Goal: Task Accomplishment & Management: Complete application form

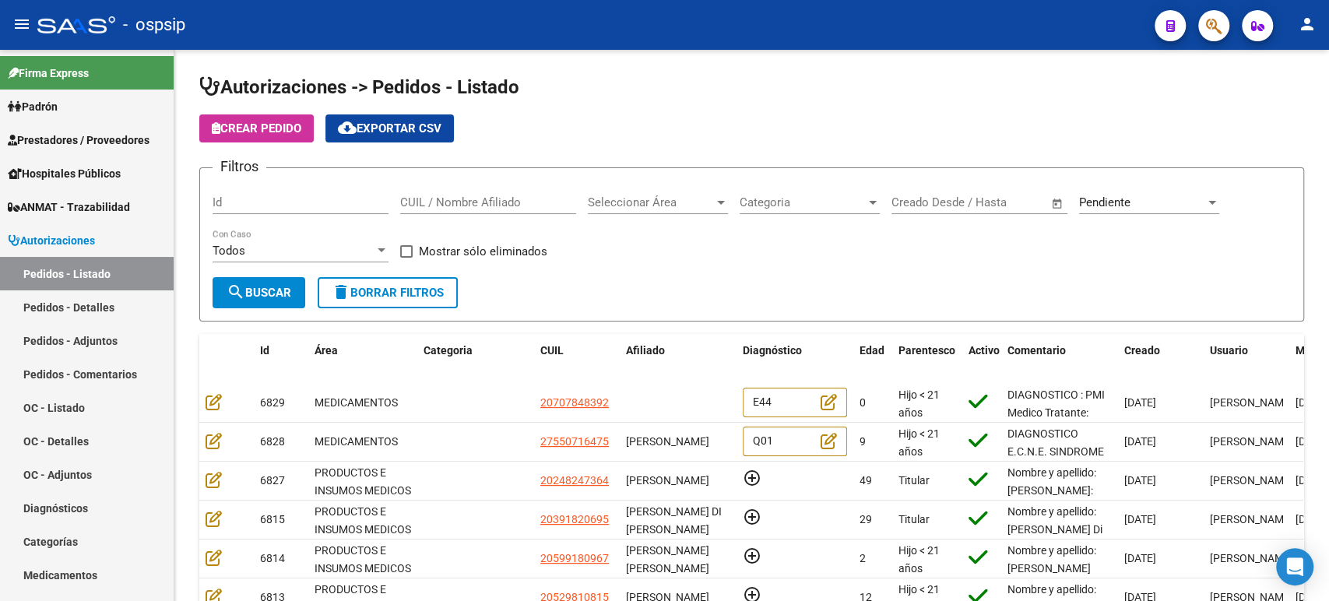
scroll to position [278, 0]
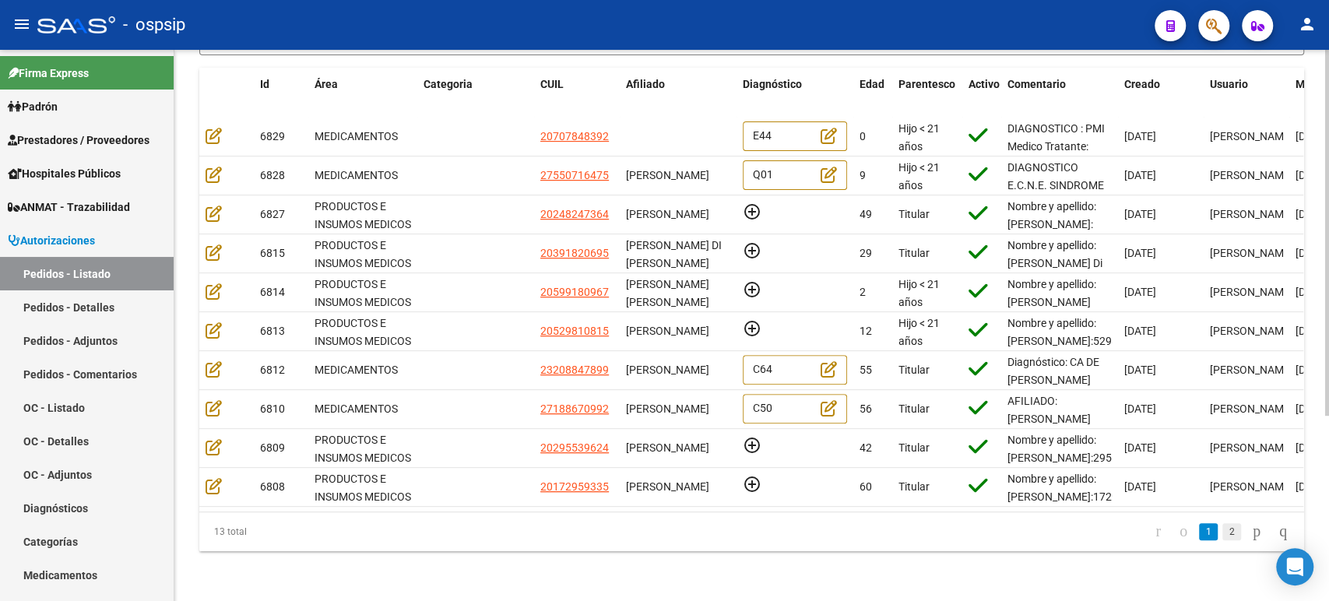
click at [1222, 535] on link "2" at bounding box center [1231, 531] width 19 height 17
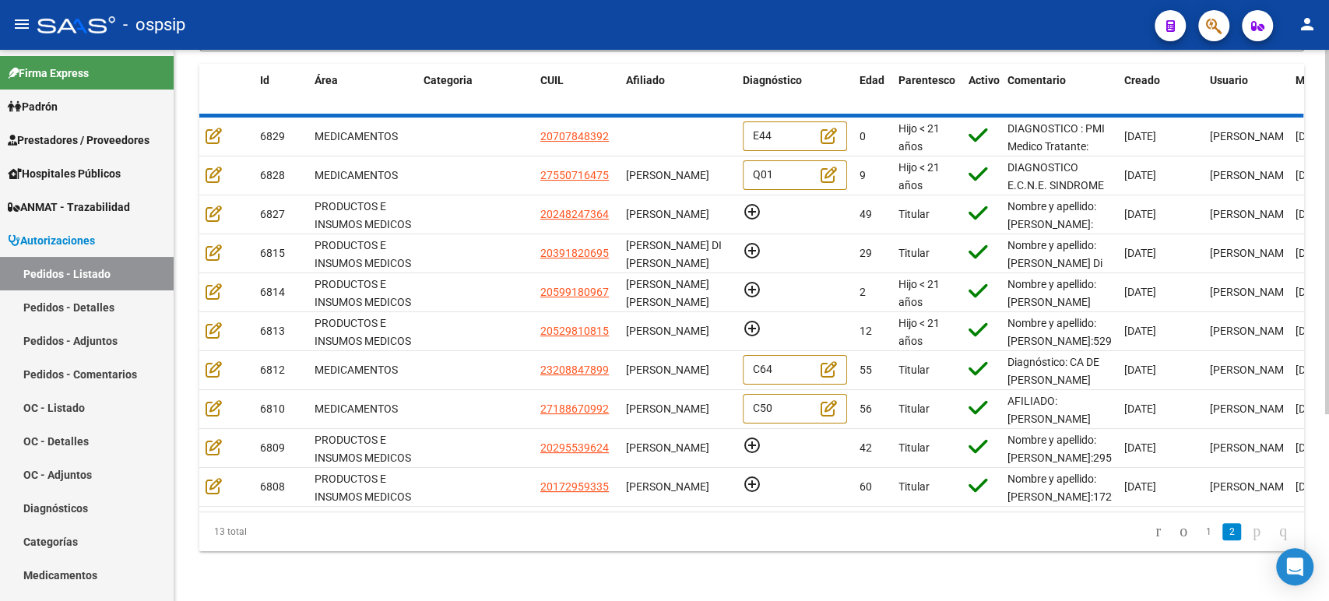
scroll to position [5, 0]
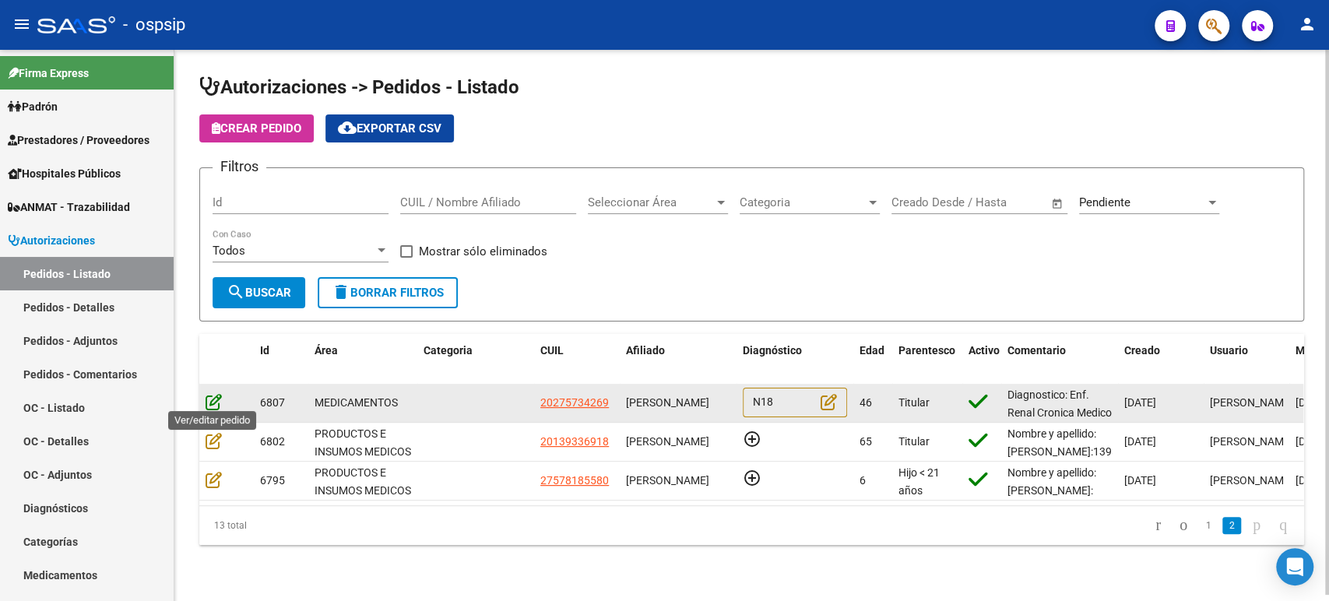
click at [216, 403] on icon at bounding box center [214, 401] width 16 height 17
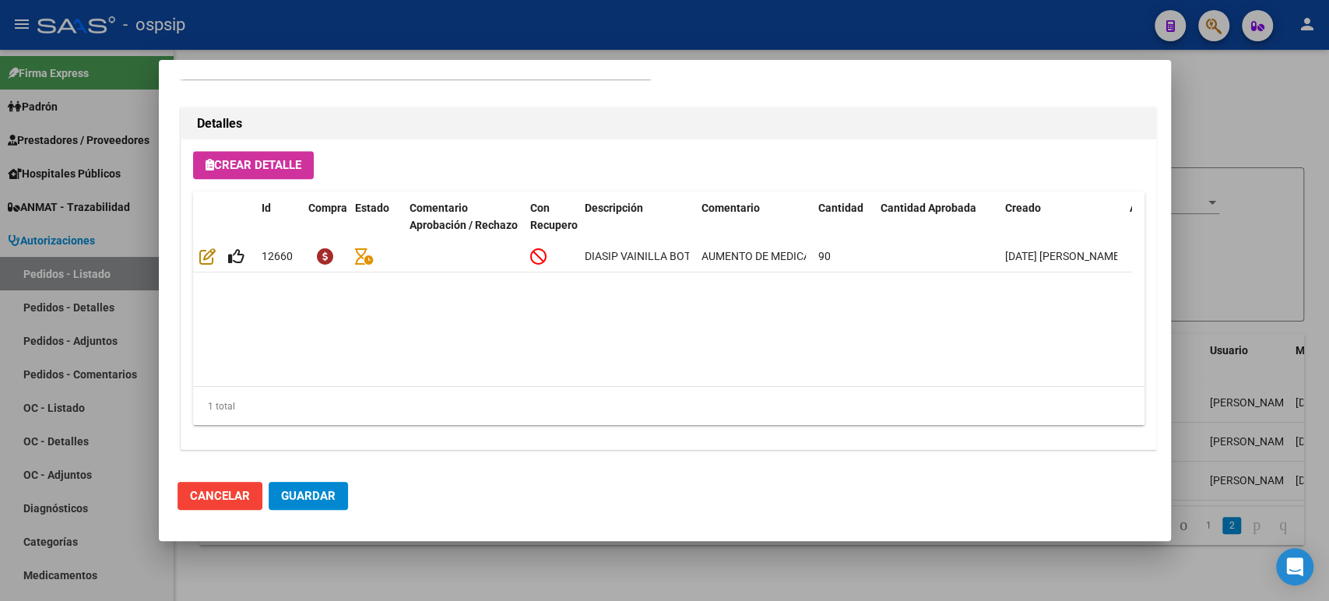
scroll to position [1085, 0]
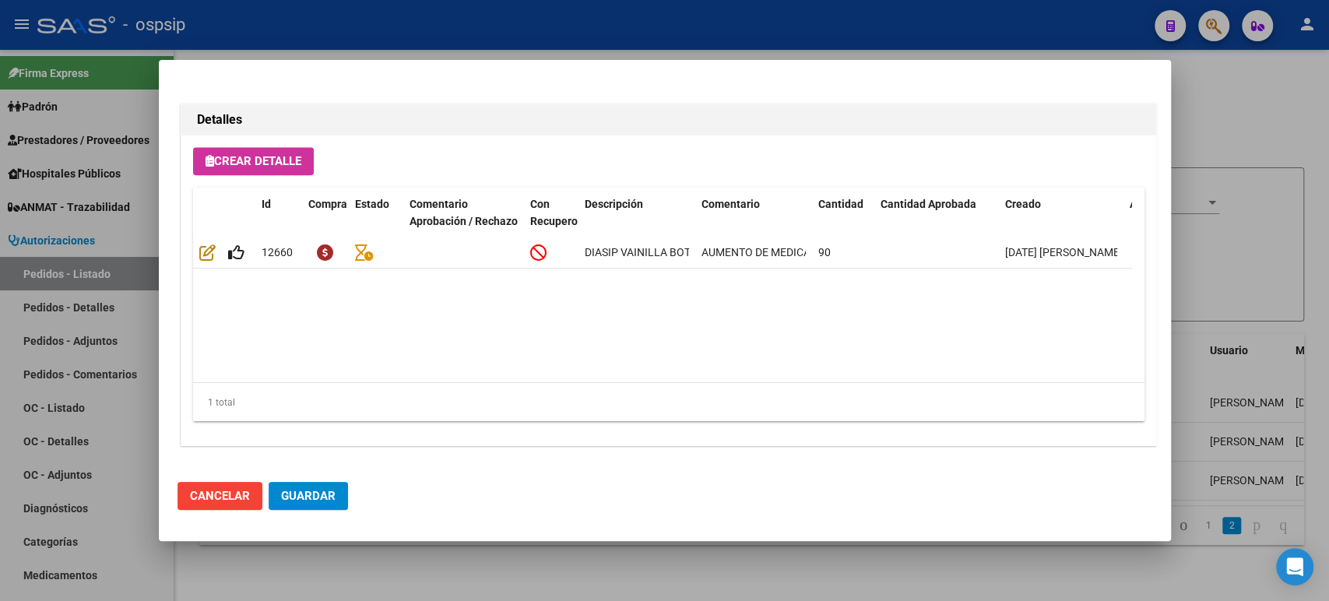
click at [1228, 186] on div at bounding box center [664, 300] width 1329 height 601
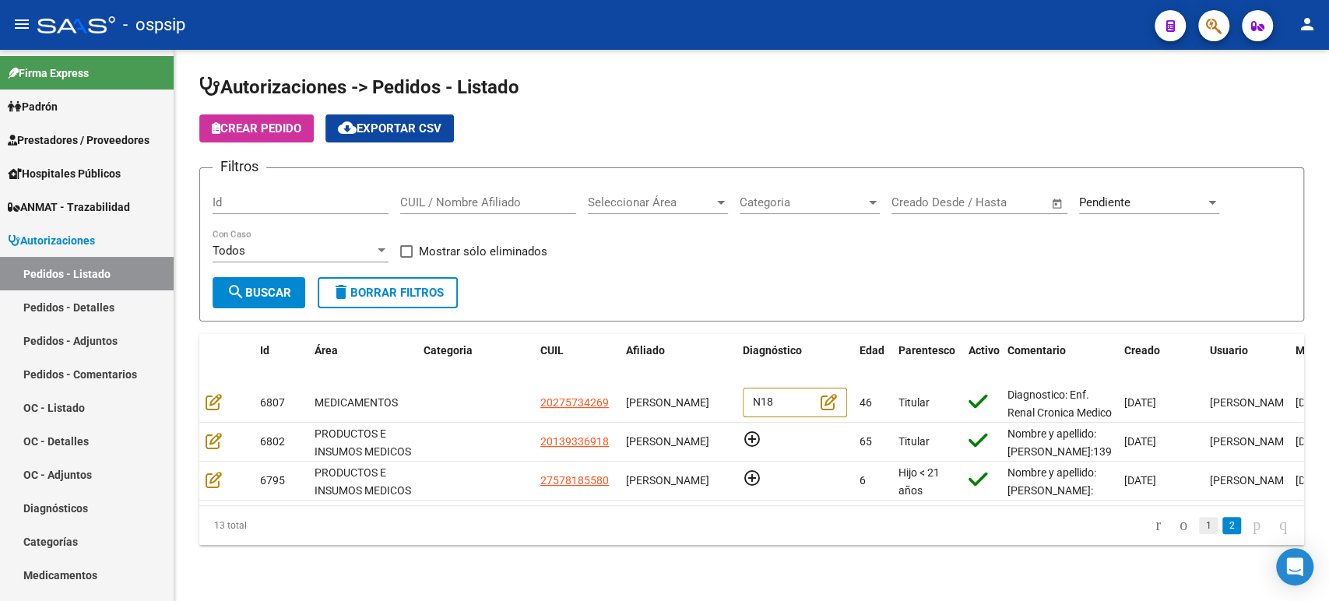
click at [1199, 529] on link "1" at bounding box center [1208, 525] width 19 height 17
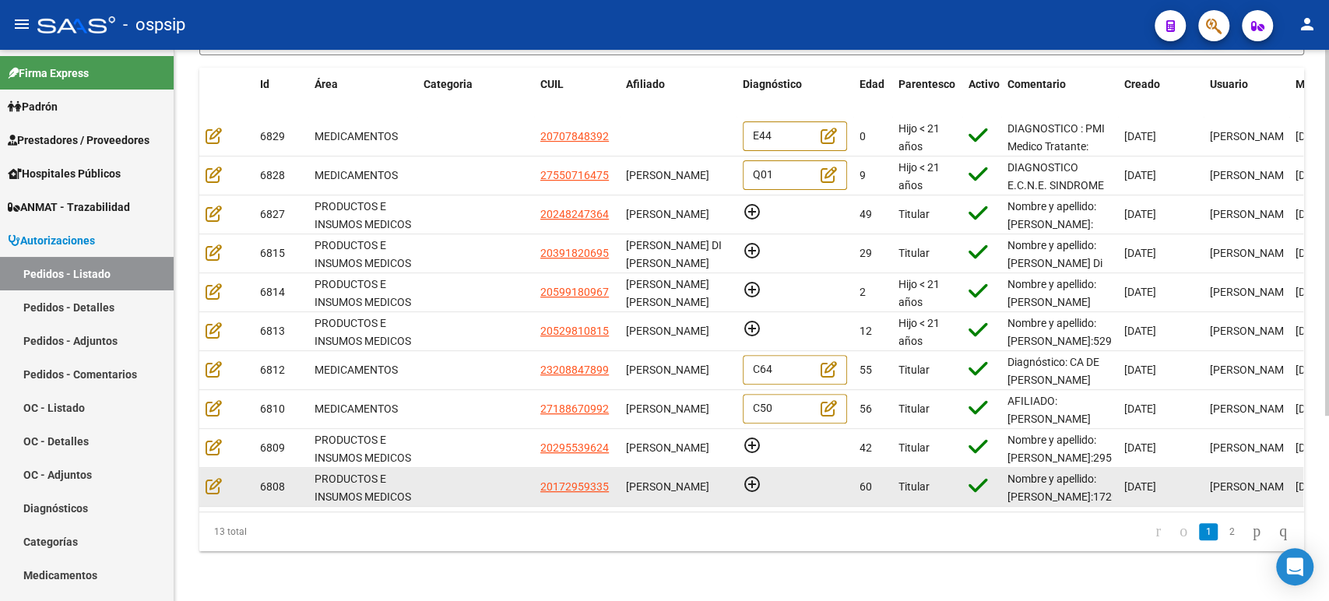
scroll to position [278, 0]
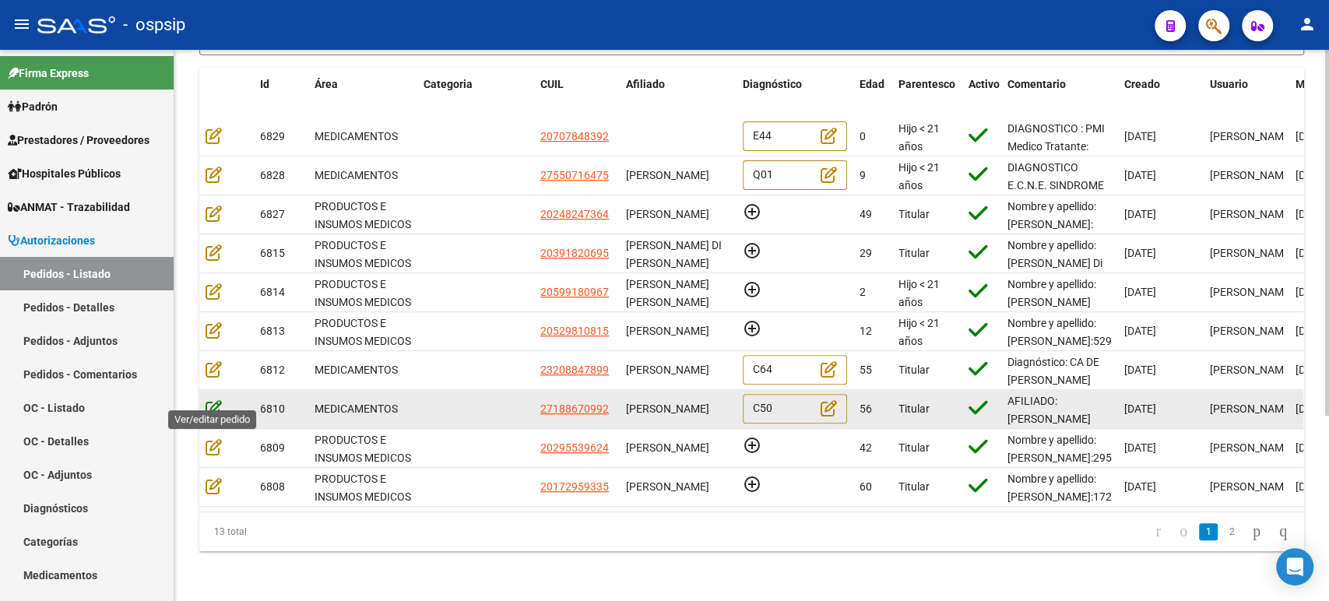
click at [217, 399] on icon at bounding box center [214, 407] width 16 height 17
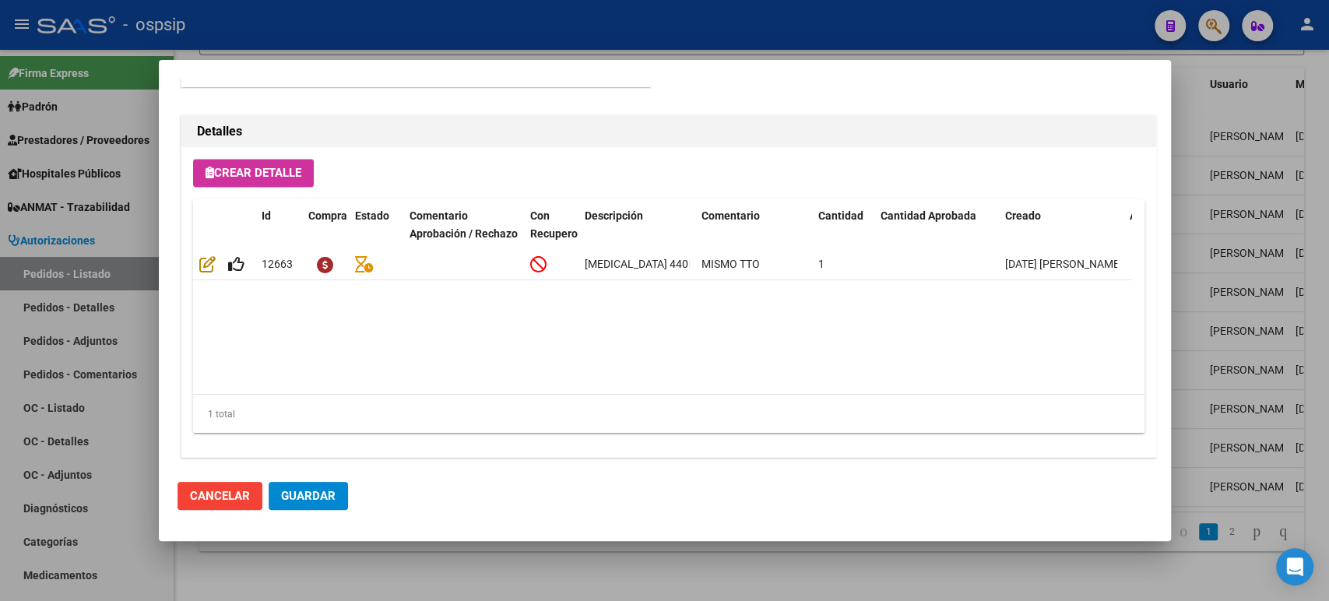
scroll to position [1412, 0]
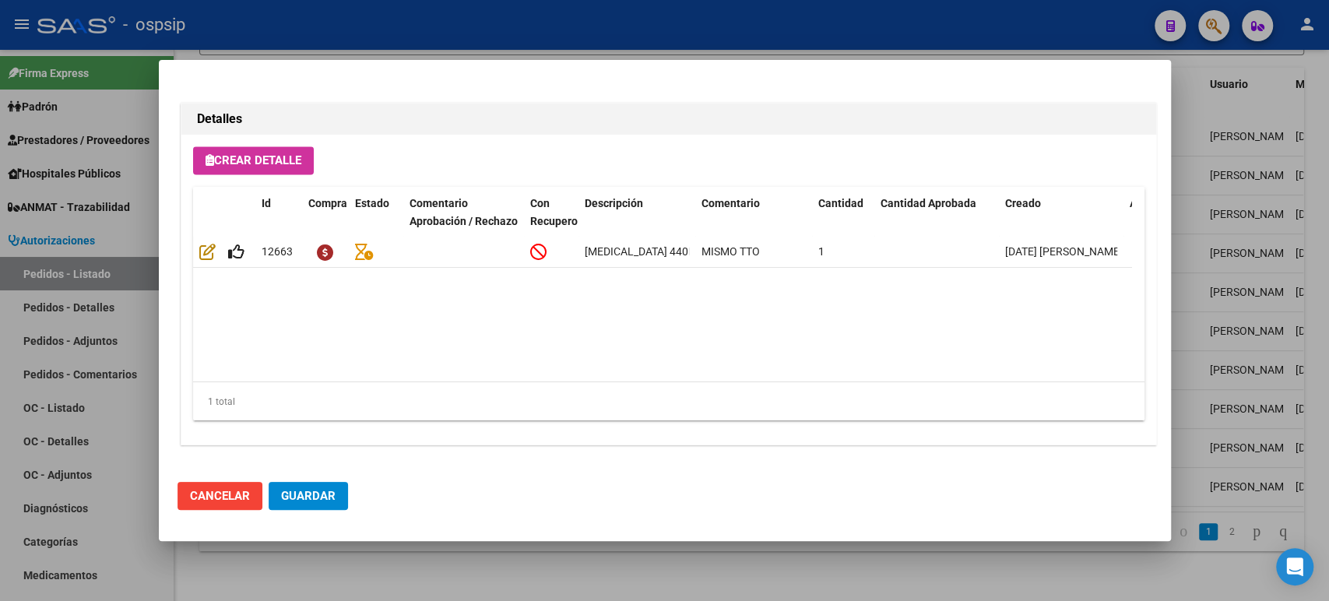
click at [1183, 201] on div at bounding box center [664, 300] width 1329 height 601
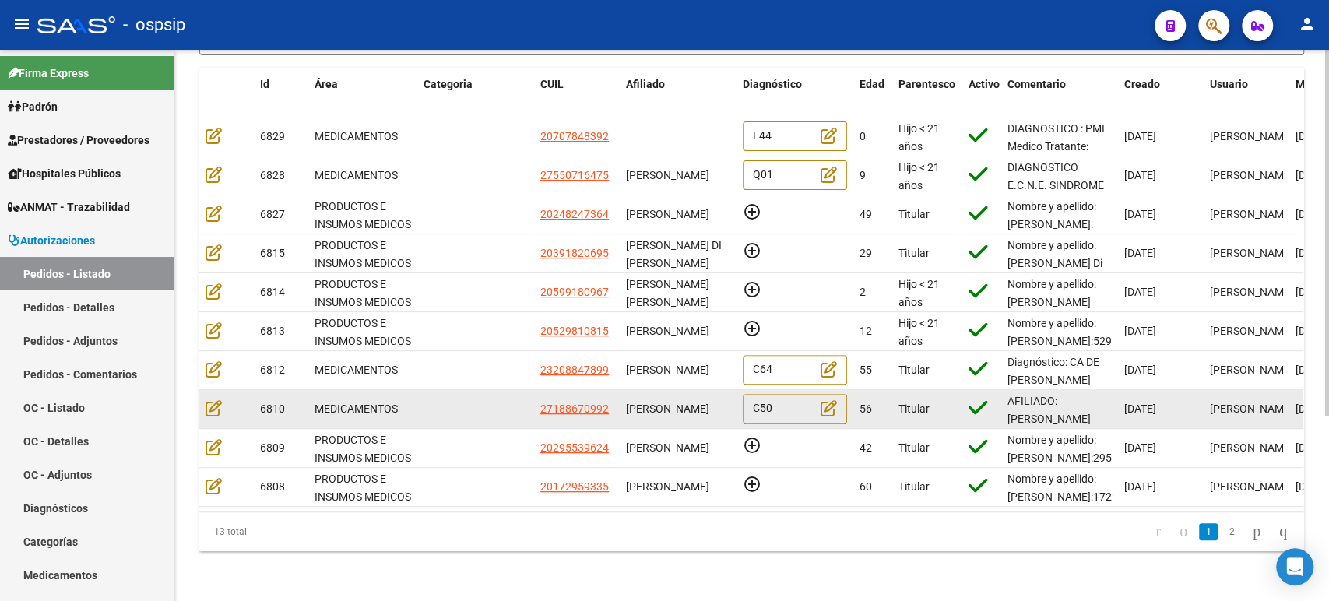
scroll to position [0, 0]
drag, startPoint x: 728, startPoint y: 403, endPoint x: 620, endPoint y: 390, distance: 109.0
click at [620, 390] on datatable-body-cell "NANCY ESTHER FARFAN RODRIGUEZ" at bounding box center [678, 409] width 117 height 38
copy span "NANCY ESTHER FARFAN RODRIGUEZ"
click at [213, 399] on icon at bounding box center [214, 407] width 16 height 17
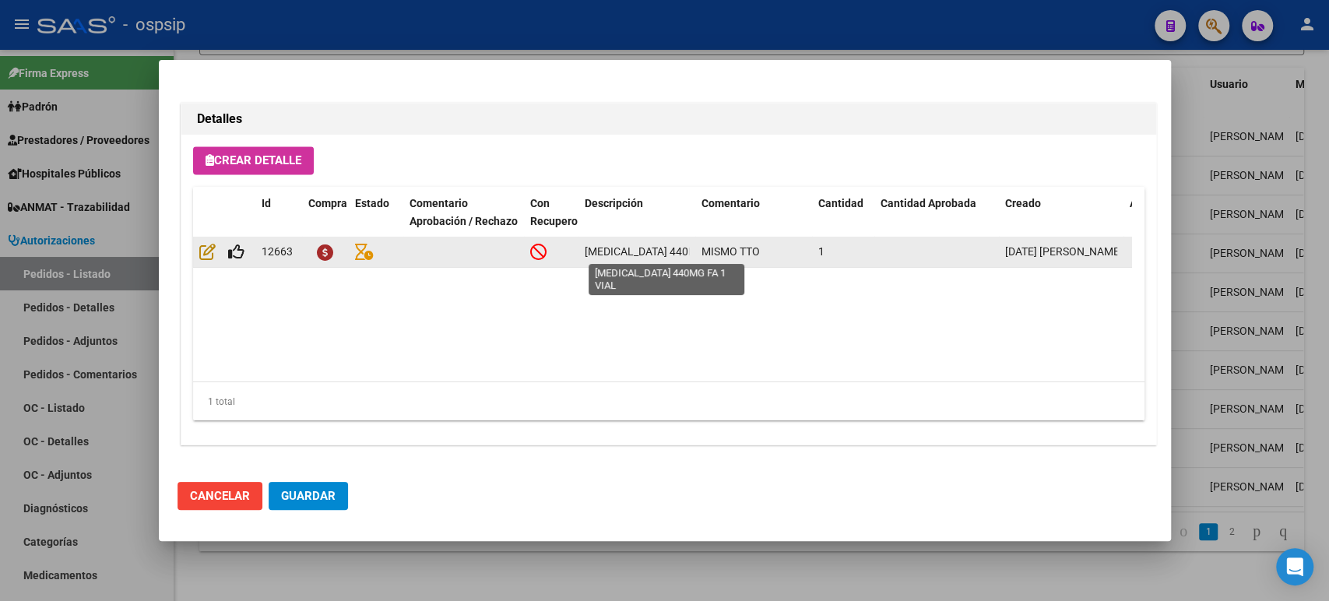
scroll to position [0, 60]
drag, startPoint x: 586, startPoint y: 251, endPoint x: 692, endPoint y: 247, distance: 106.0
click at [693, 248] on datatable-body-cell "TRASTUZUMAB 440MG FA 1 VIAL" at bounding box center [637, 252] width 117 height 30
copy span "TRASTUZUMAB 440MG FA 1 VIAL"
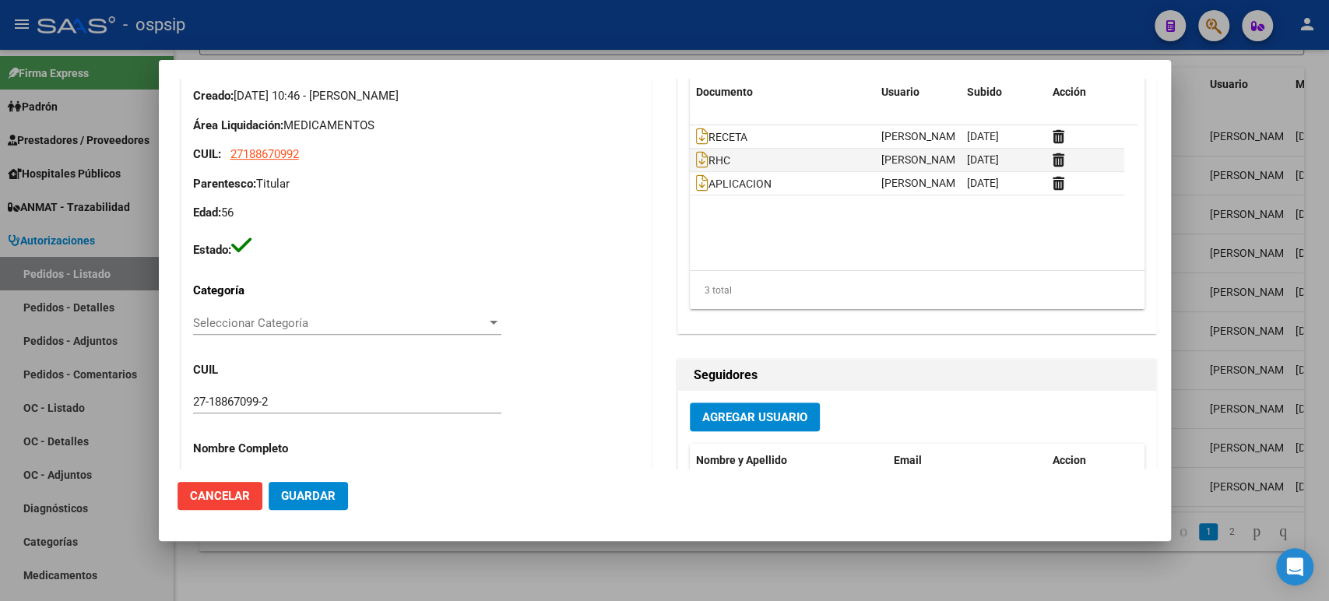
scroll to position [374, 0]
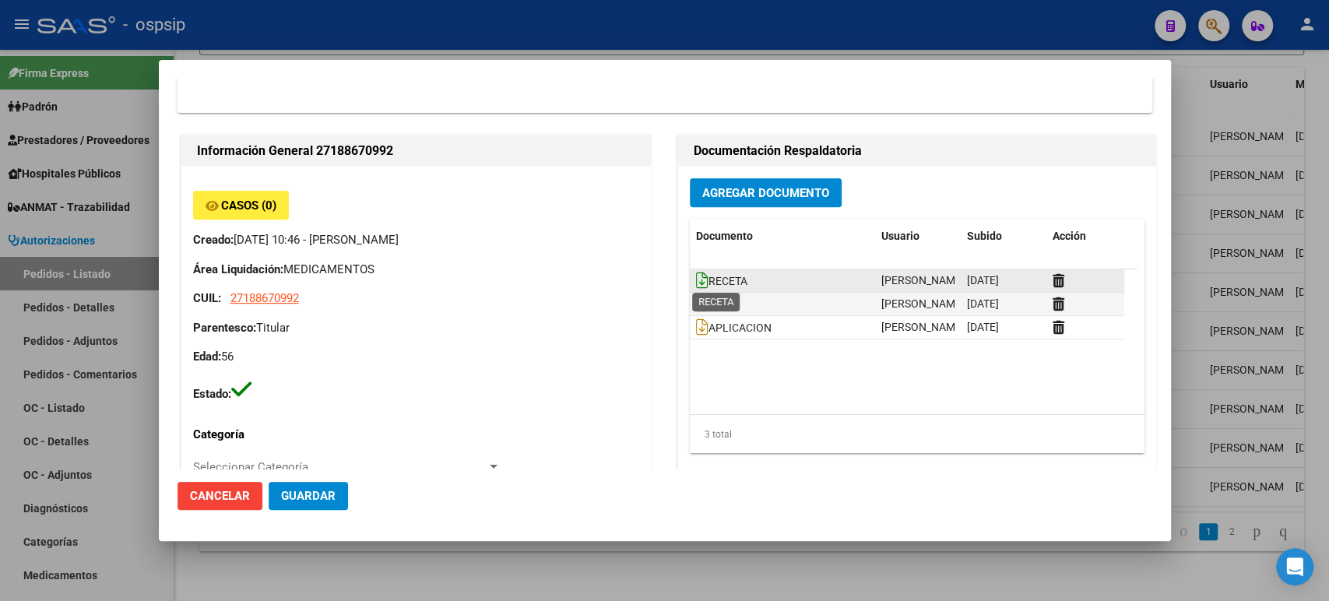
click at [696, 274] on icon at bounding box center [702, 280] width 12 height 17
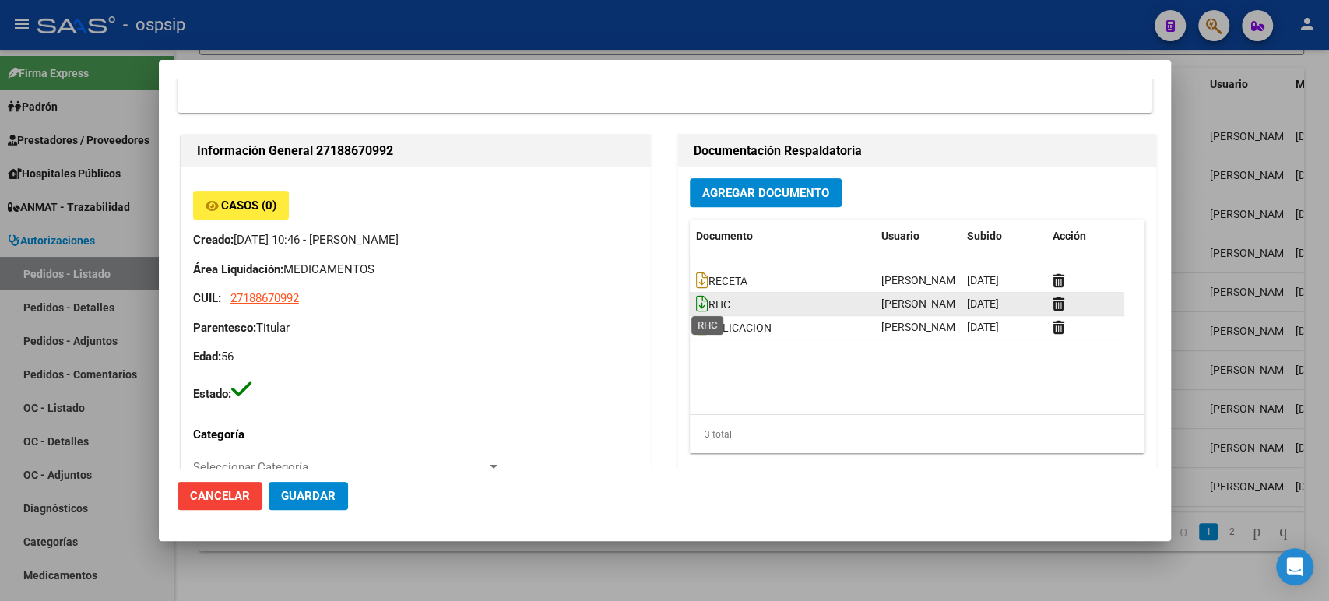
click at [697, 297] on icon at bounding box center [702, 303] width 12 height 17
click at [1211, 210] on div at bounding box center [664, 300] width 1329 height 601
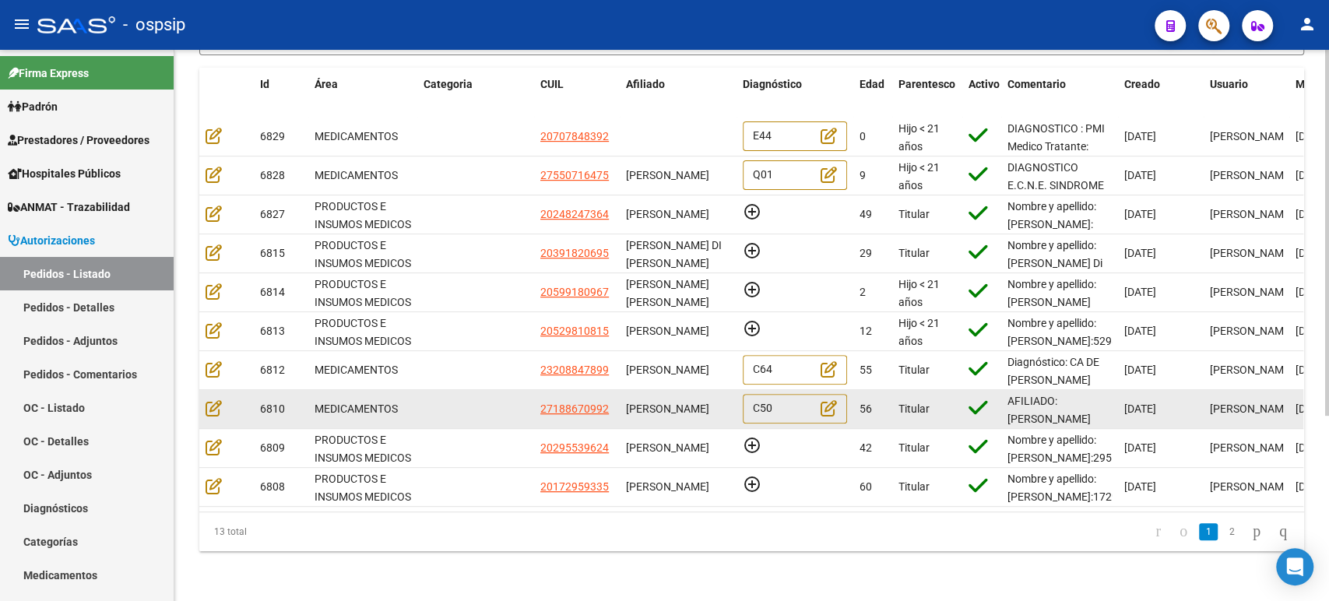
scroll to position [0, 0]
drag, startPoint x: 726, startPoint y: 410, endPoint x: 625, endPoint y: 382, distance: 104.5
click at [626, 400] on div "NANCY ESTHER FARFAN RODRIGUEZ" at bounding box center [678, 409] width 104 height 18
copy span "NANCY ESTHER FARFAN RODRIGUEZ"
click at [679, 403] on span "NANCY ESTHER FARFAN RODRIGUEZ" at bounding box center [667, 409] width 83 height 12
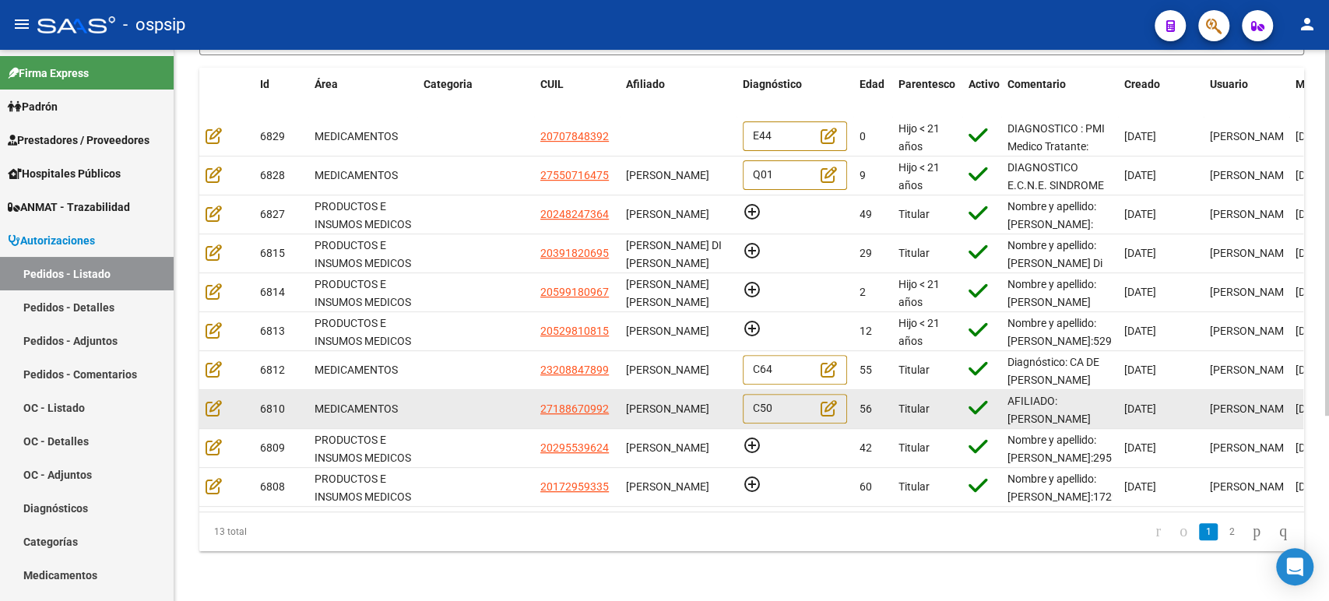
drag, startPoint x: 723, startPoint y: 406, endPoint x: 628, endPoint y: 389, distance: 95.9
click at [628, 390] on datatable-body-cell "NANCY ESTHER FARFAN RODRIGUEZ" at bounding box center [678, 409] width 117 height 38
copy span "NANCY ESTHER FARFAN RODRIGUEZ"
click at [216, 399] on icon at bounding box center [214, 407] width 16 height 17
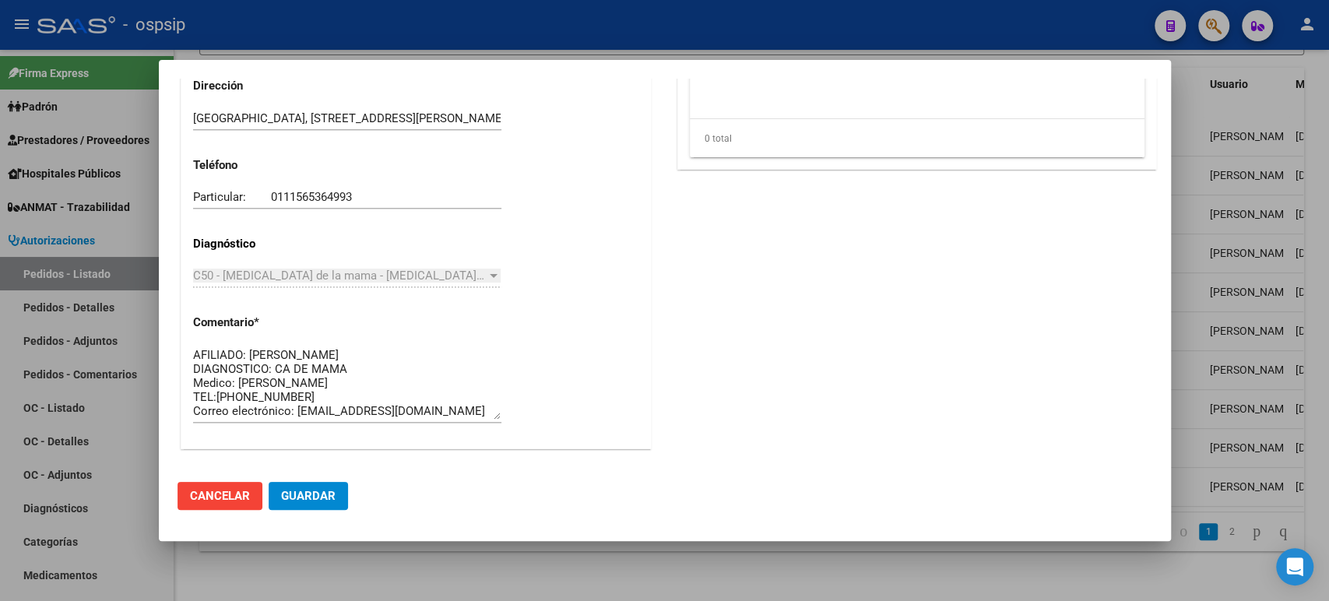
scroll to position [1412, 0]
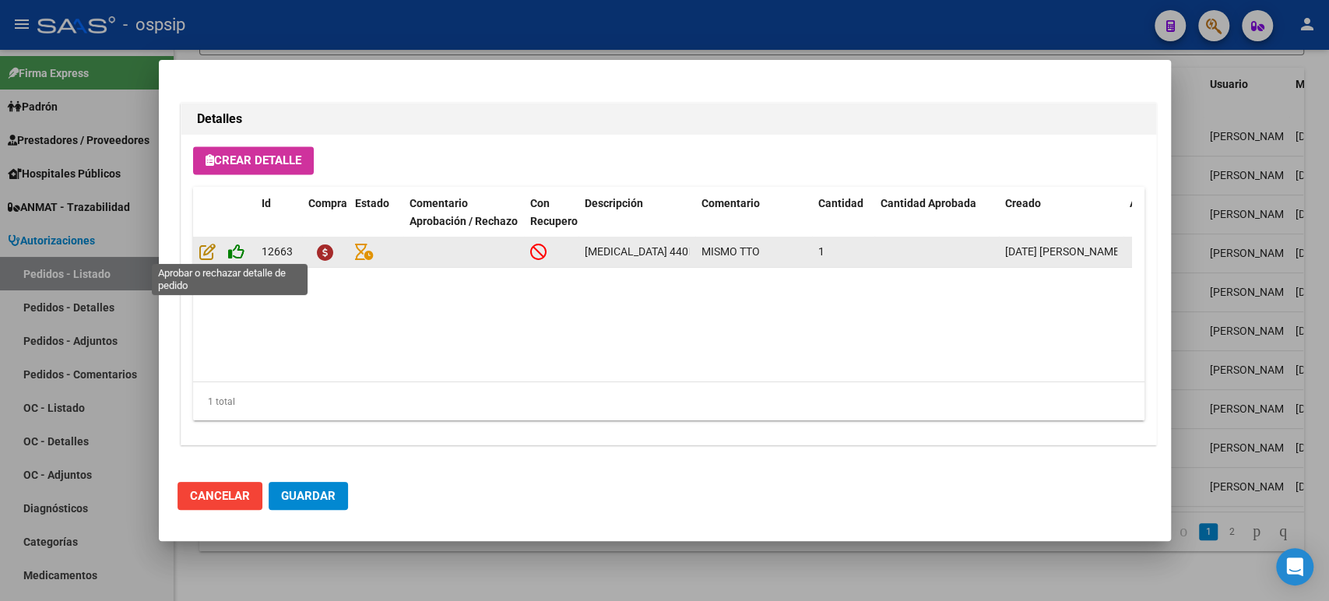
click at [235, 243] on icon at bounding box center [236, 251] width 16 height 17
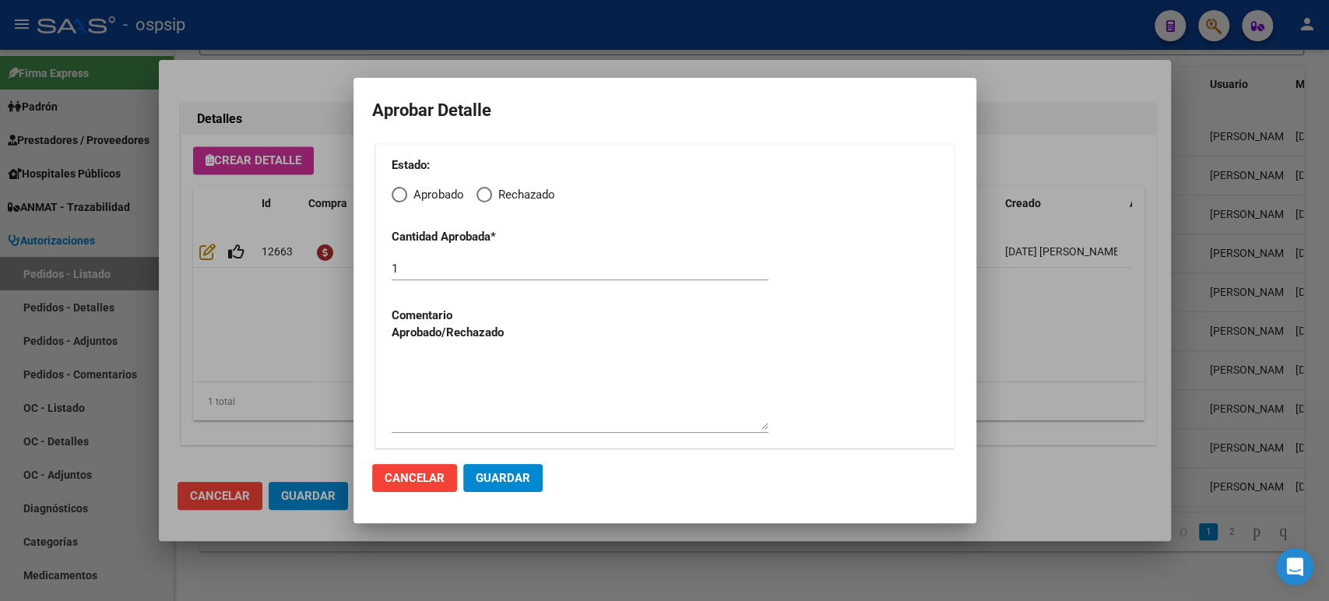
click at [399, 196] on span "Elija una opción" at bounding box center [400, 195] width 16 height 16
click at [399, 196] on input "Aprobado" at bounding box center [400, 195] width 16 height 16
radio input "true"
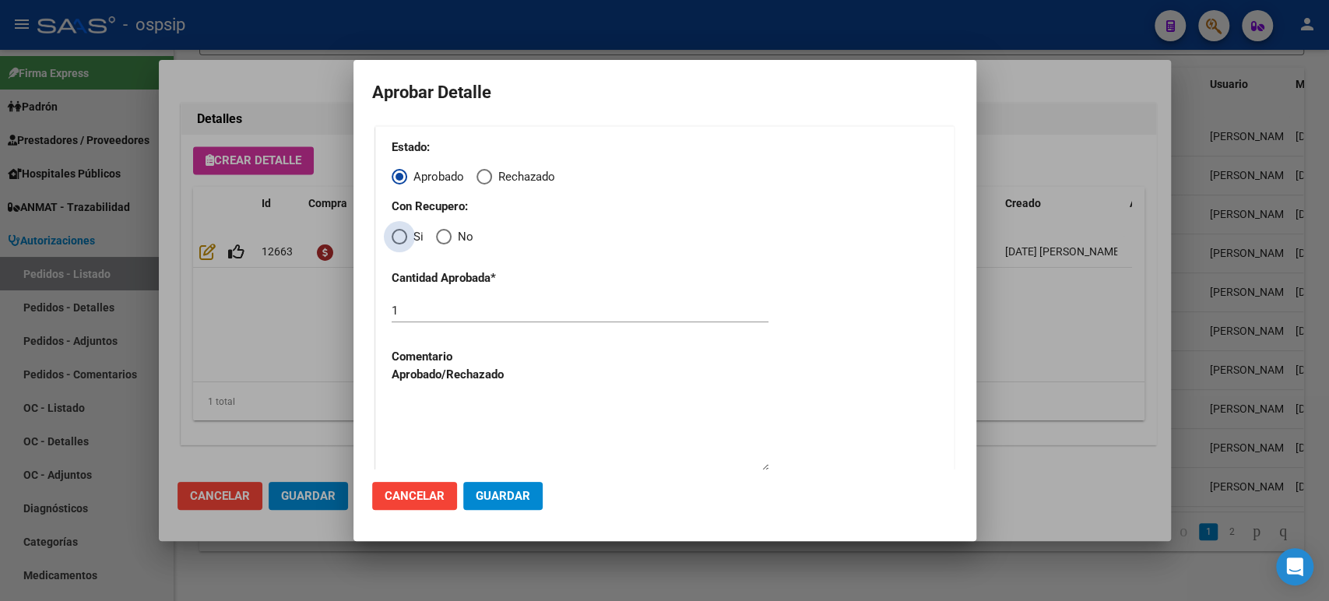
click at [405, 237] on span "Elija una opción" at bounding box center [400, 237] width 16 height 16
click at [405, 237] on input "Si" at bounding box center [400, 237] width 16 height 16
radio input "true"
click at [502, 491] on span "Guardar" at bounding box center [503, 496] width 55 height 14
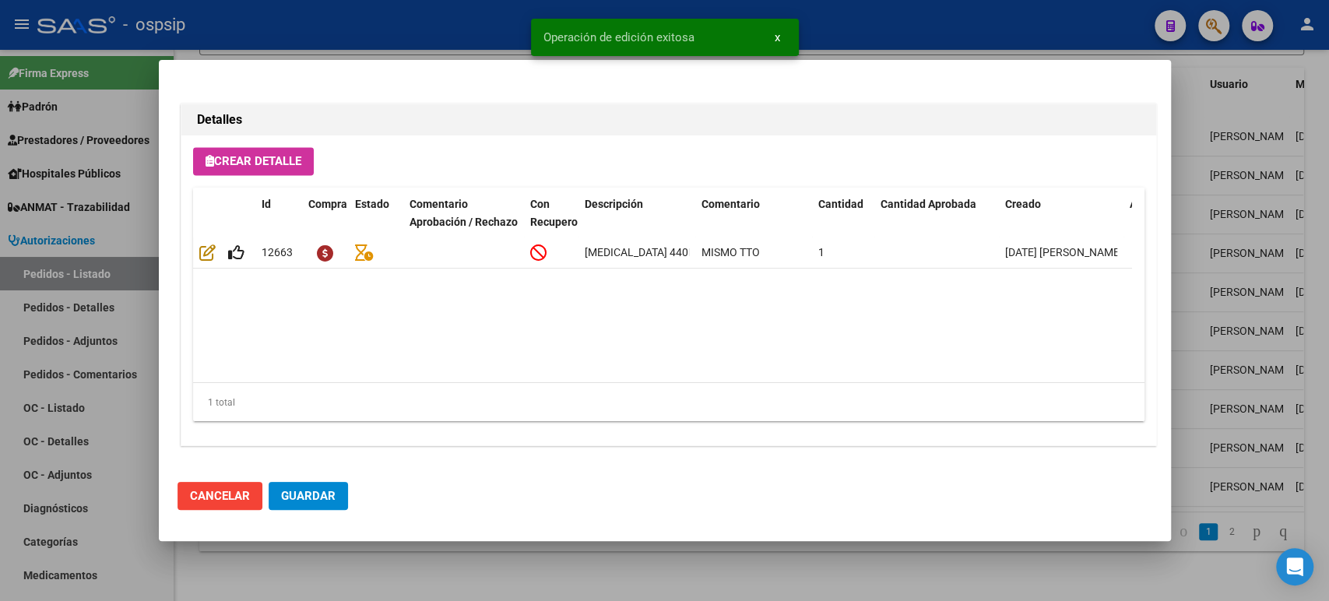
click at [332, 494] on span "Guardar" at bounding box center [308, 496] width 55 height 14
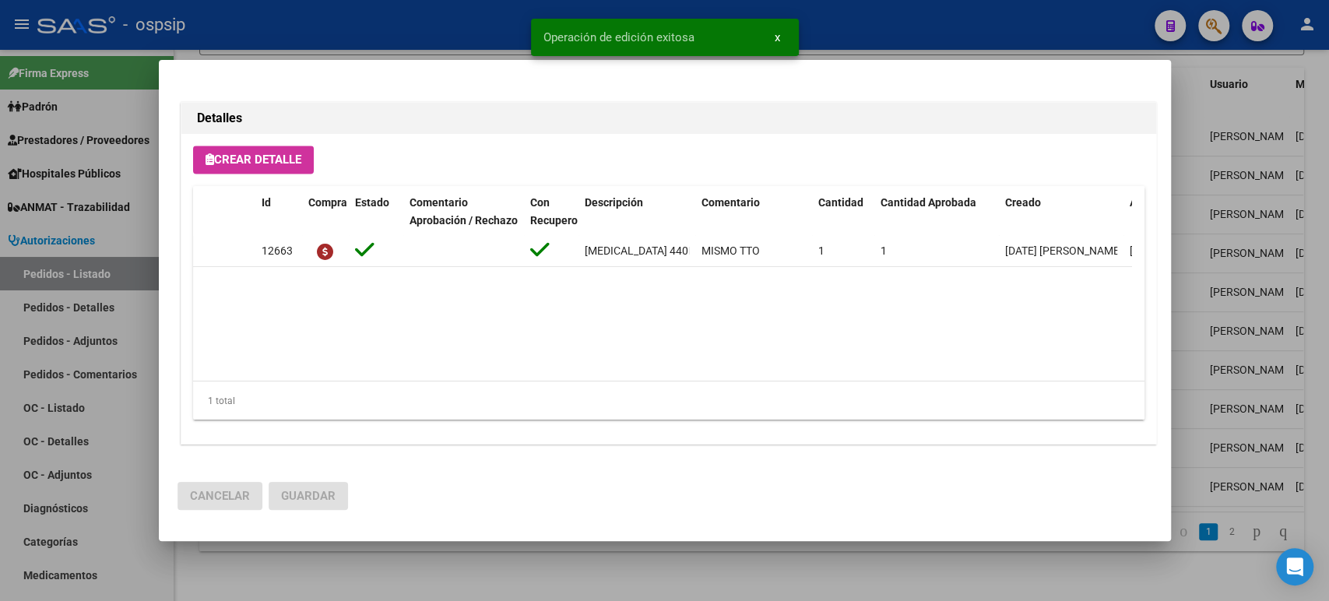
scroll to position [1412, 0]
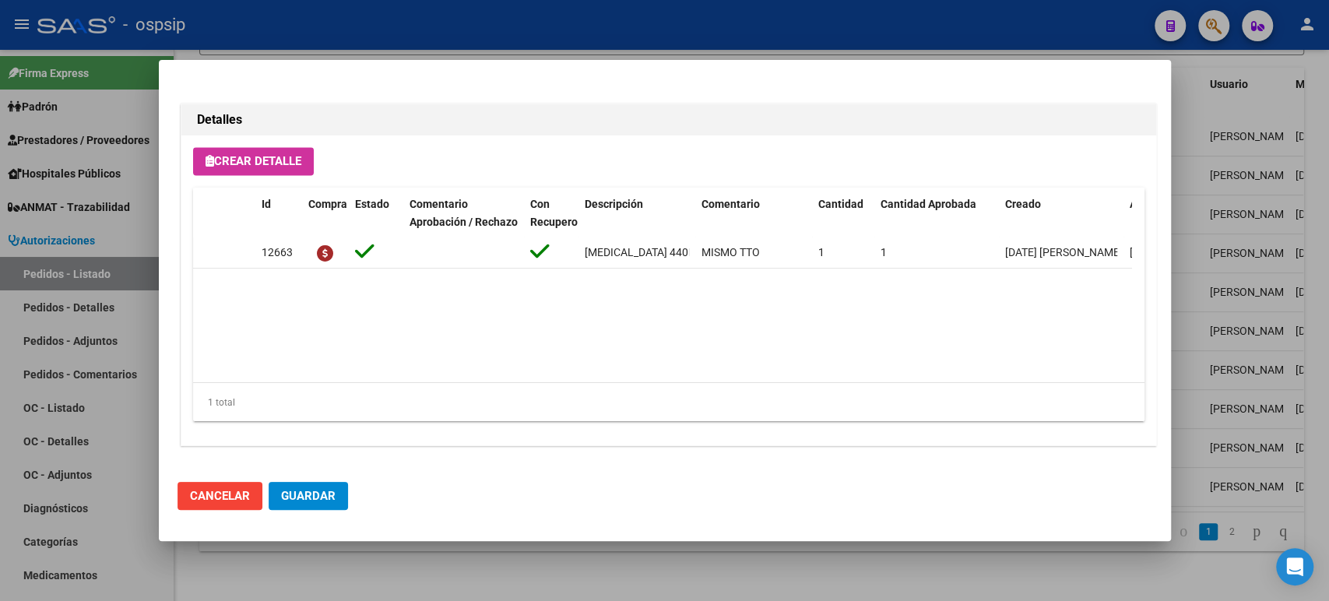
click at [343, 494] on button "Guardar" at bounding box center [308, 496] width 79 height 28
click at [1245, 241] on div at bounding box center [664, 300] width 1329 height 601
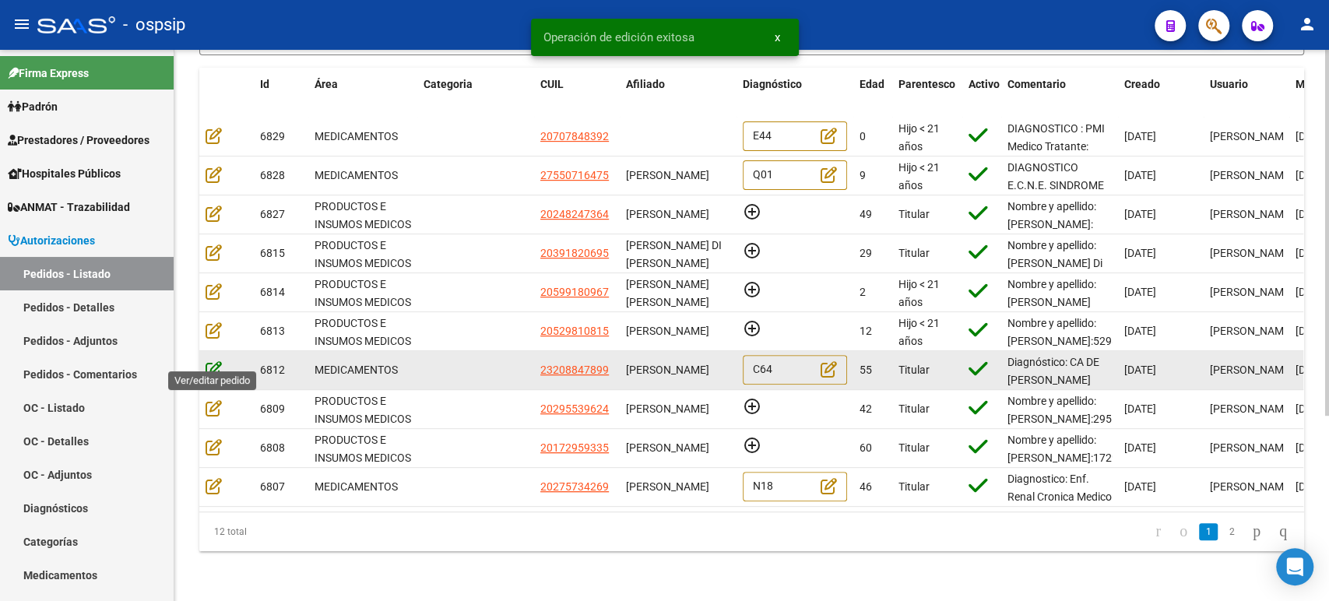
click at [218, 361] on icon at bounding box center [214, 369] width 16 height 17
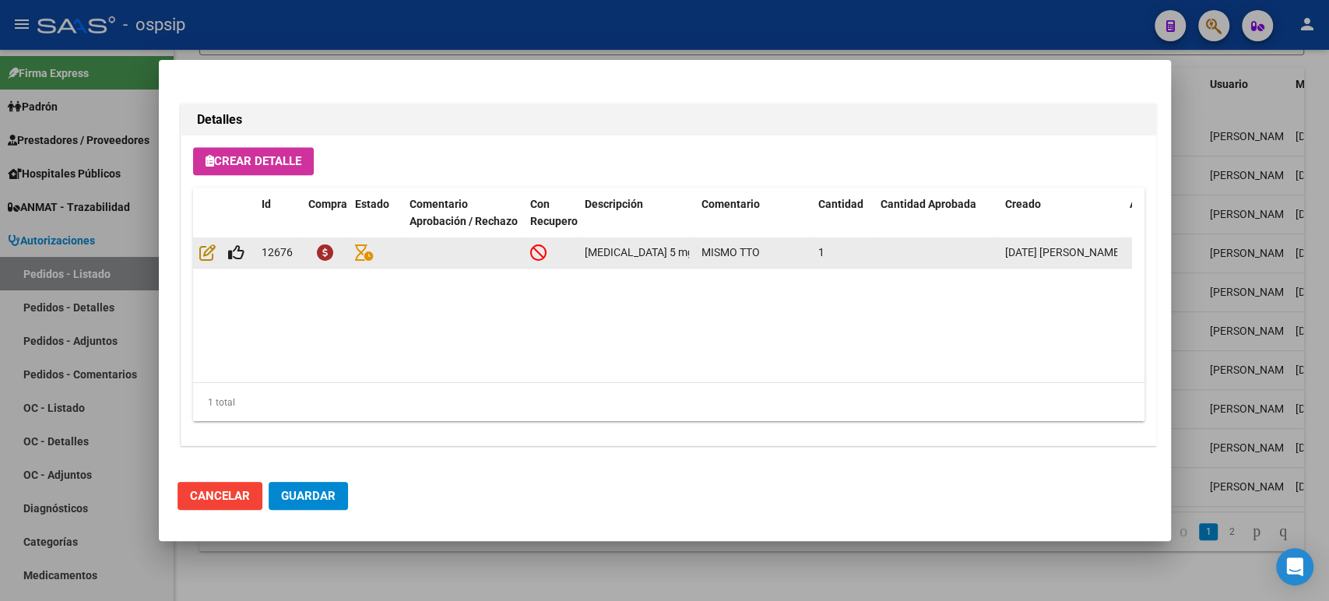
scroll to position [0, 37]
drag, startPoint x: 584, startPoint y: 251, endPoint x: 689, endPoint y: 255, distance: 105.2
click at [689, 255] on datatable-body-cell "[MEDICAL_DATA] 5 mg comp.rec.x 56" at bounding box center [637, 252] width 117 height 30
copy span "[MEDICAL_DATA] 5 mg comp.rec.x 56"
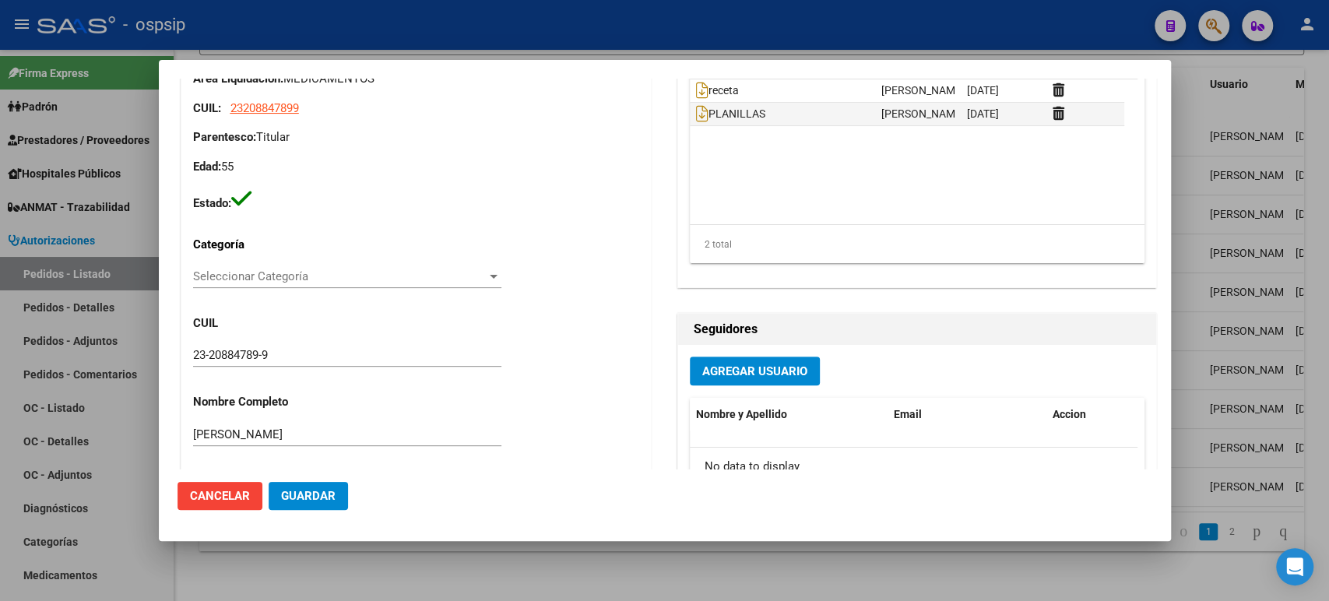
scroll to position [134, 0]
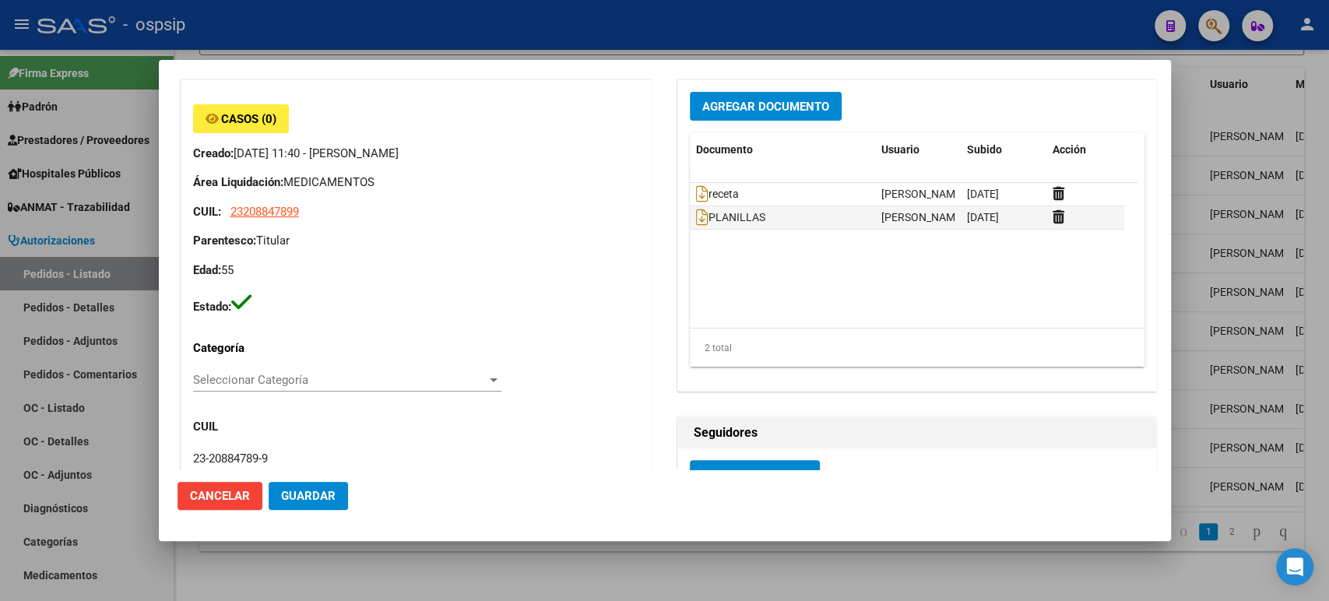
click at [1223, 178] on div at bounding box center [664, 300] width 1329 height 601
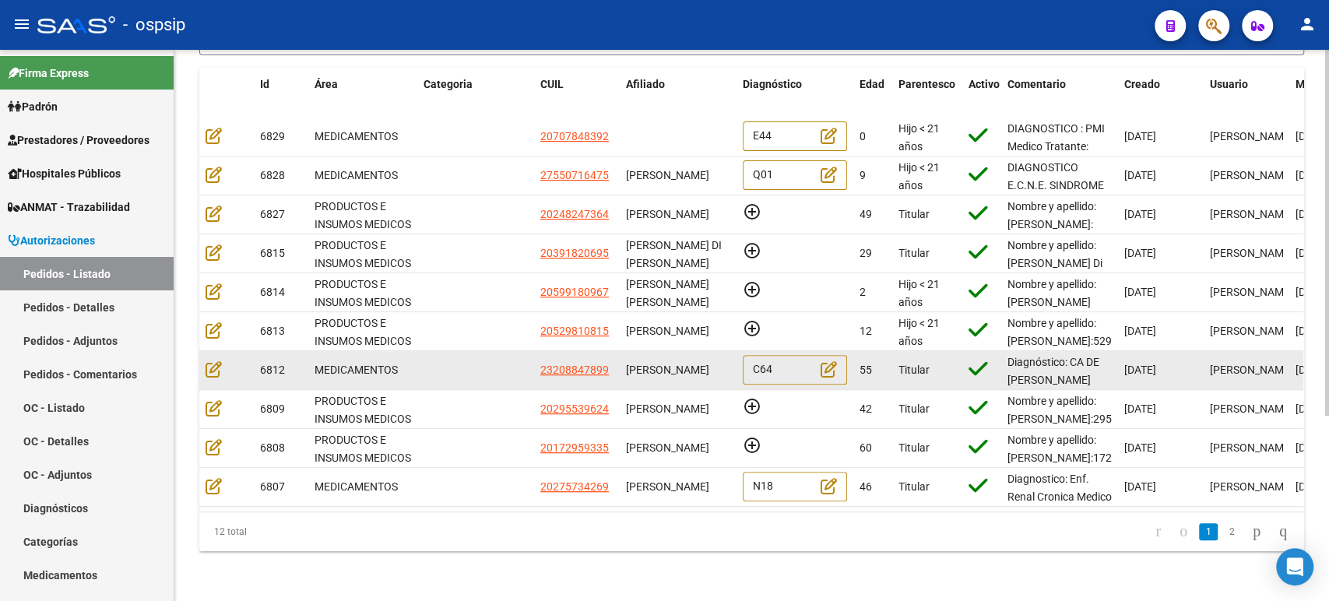
scroll to position [0, 0]
drag, startPoint x: 672, startPoint y: 371, endPoint x: 628, endPoint y: 350, distance: 49.1
click at [628, 361] on div "[PERSON_NAME]" at bounding box center [678, 370] width 104 height 18
copy span "[PERSON_NAME]"
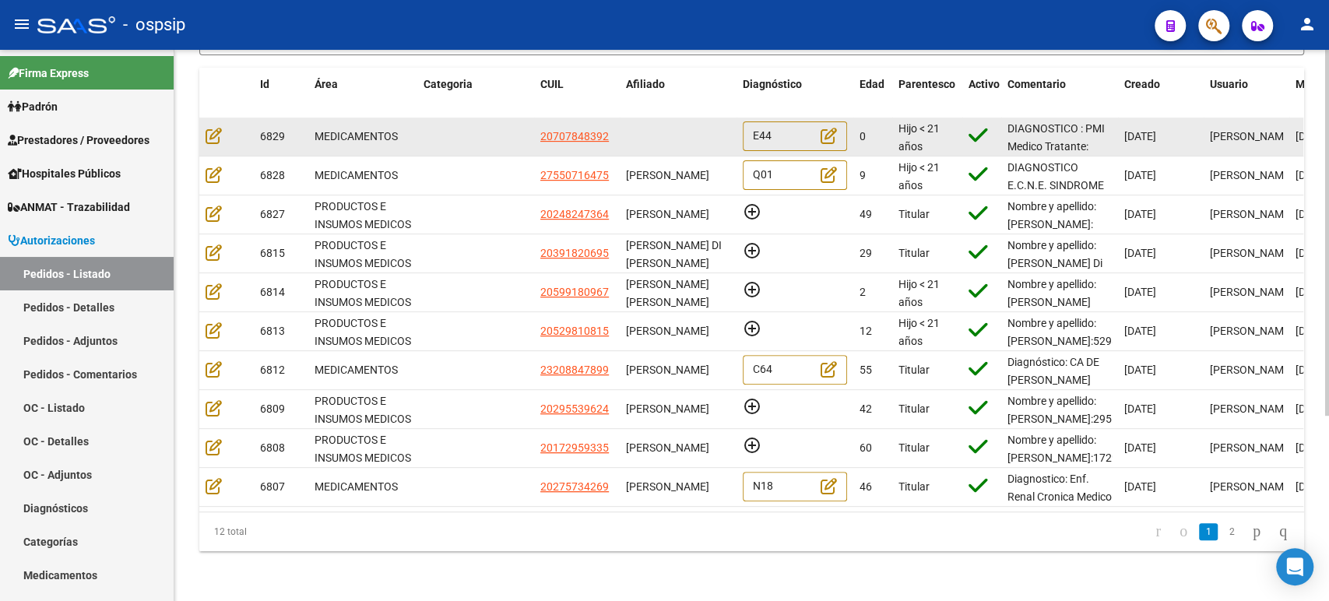
copy span "[PERSON_NAME]"
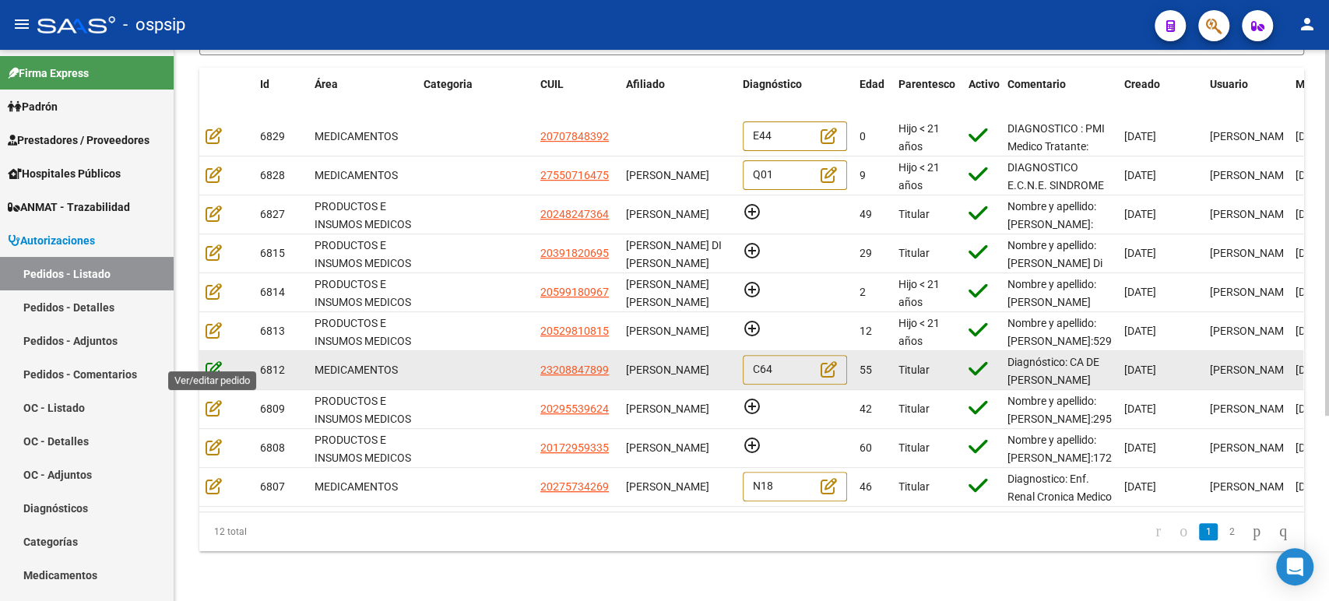
click at [217, 361] on icon at bounding box center [214, 369] width 16 height 17
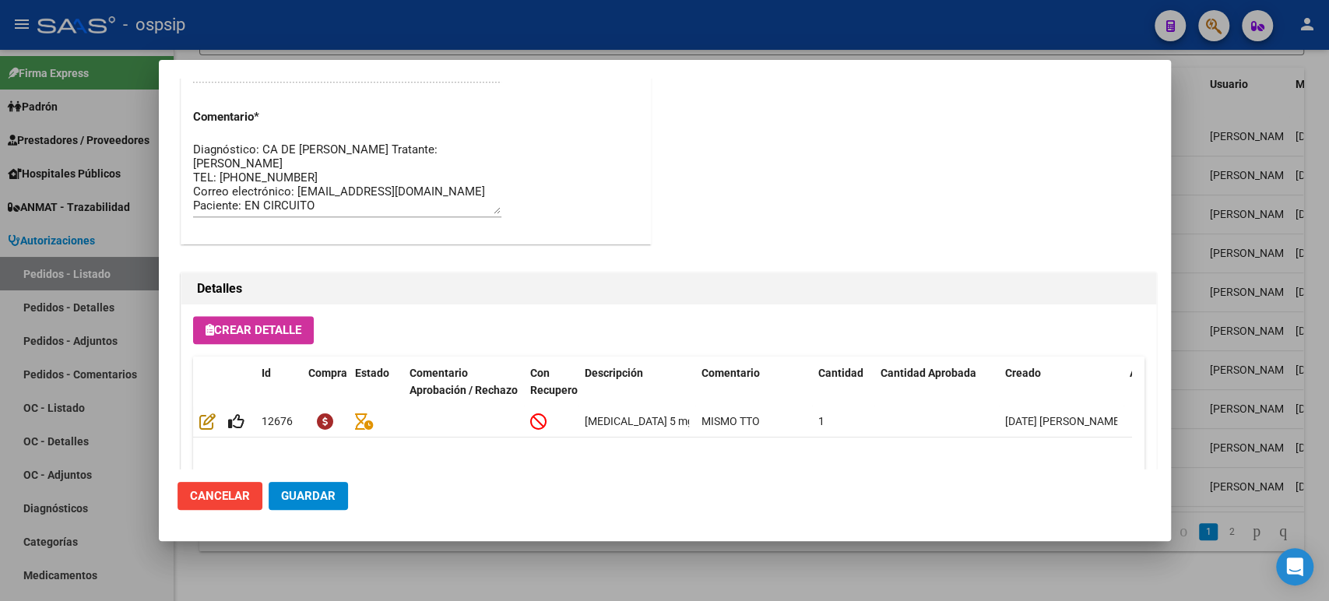
scroll to position [1085, 0]
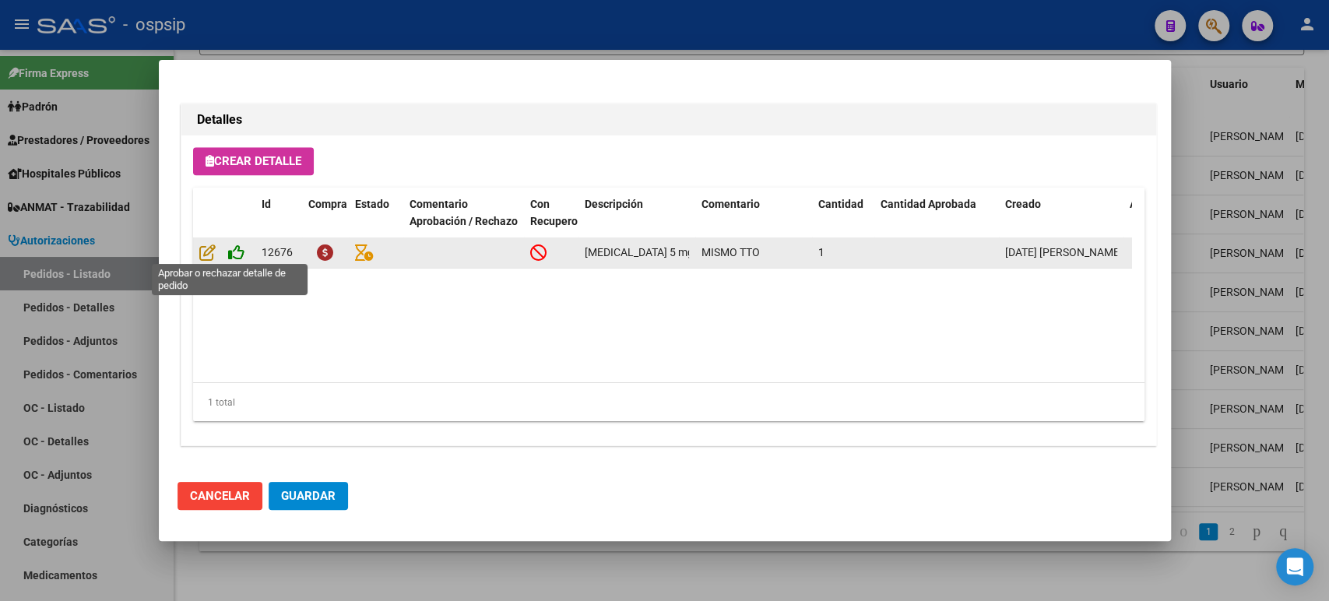
click at [237, 253] on icon at bounding box center [236, 252] width 16 height 17
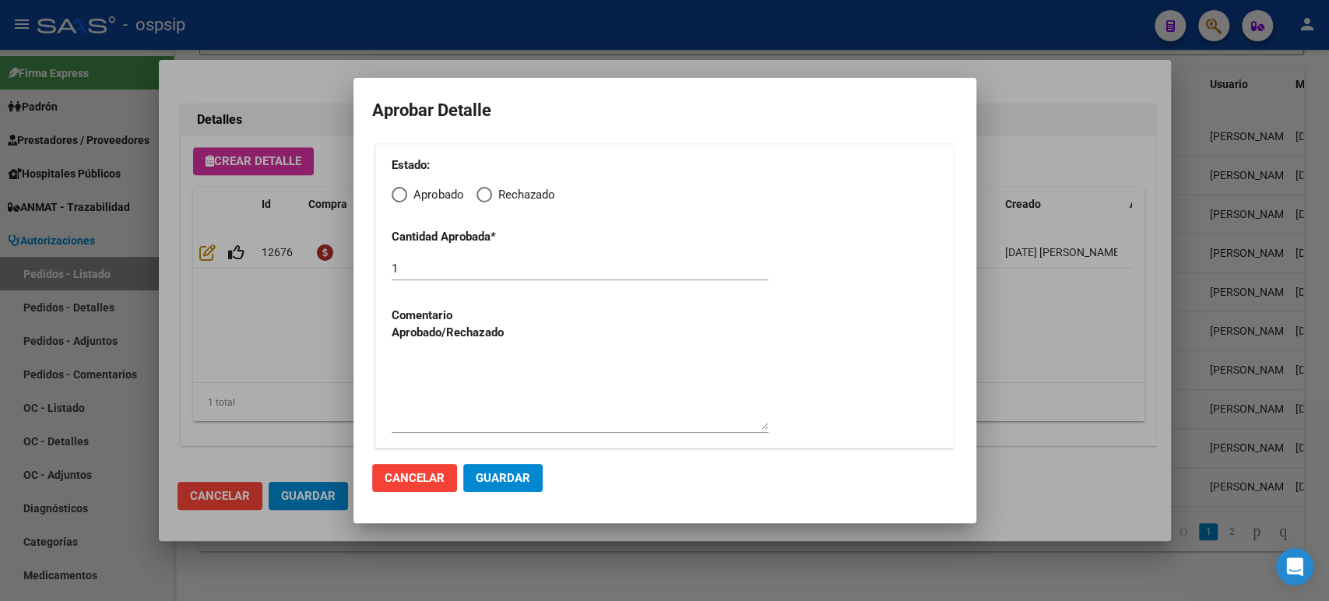
click at [402, 197] on span "Elija una opción" at bounding box center [400, 195] width 16 height 16
click at [402, 197] on input "Aprobado" at bounding box center [400, 195] width 16 height 16
radio input "true"
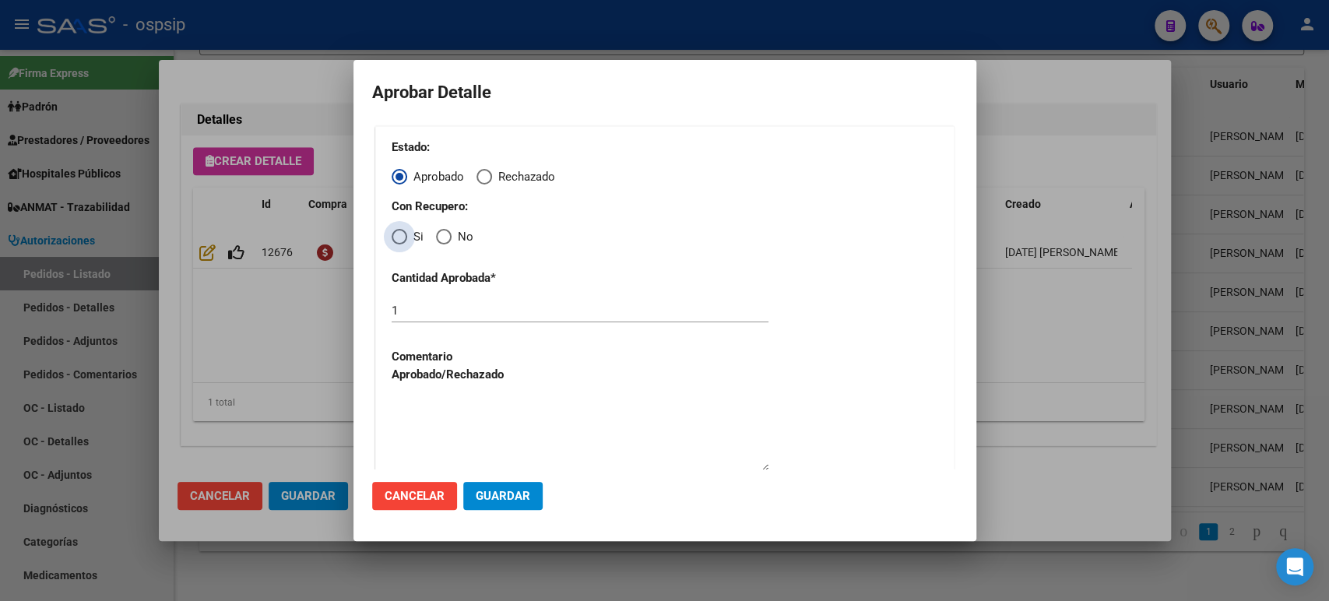
click at [399, 237] on span "Elija una opción" at bounding box center [400, 237] width 16 height 16
click at [399, 237] on input "Si" at bounding box center [400, 237] width 16 height 16
radio input "true"
click at [505, 496] on span "Guardar" at bounding box center [503, 496] width 55 height 14
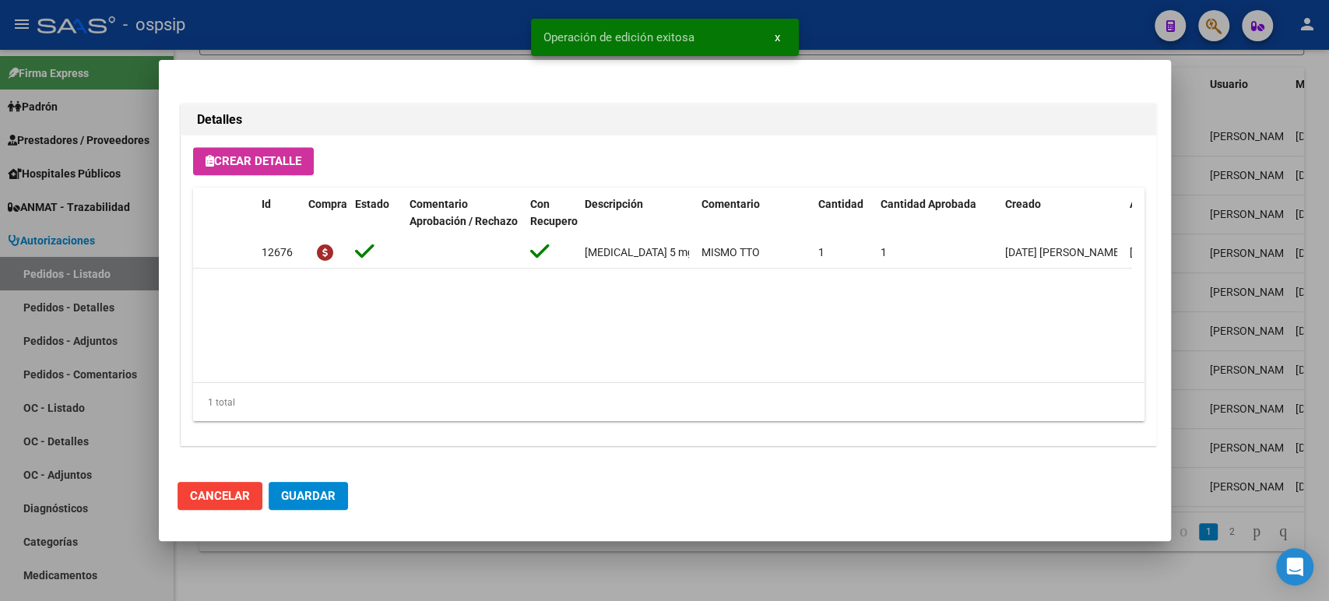
click at [325, 505] on button "Guardar" at bounding box center [308, 496] width 79 height 28
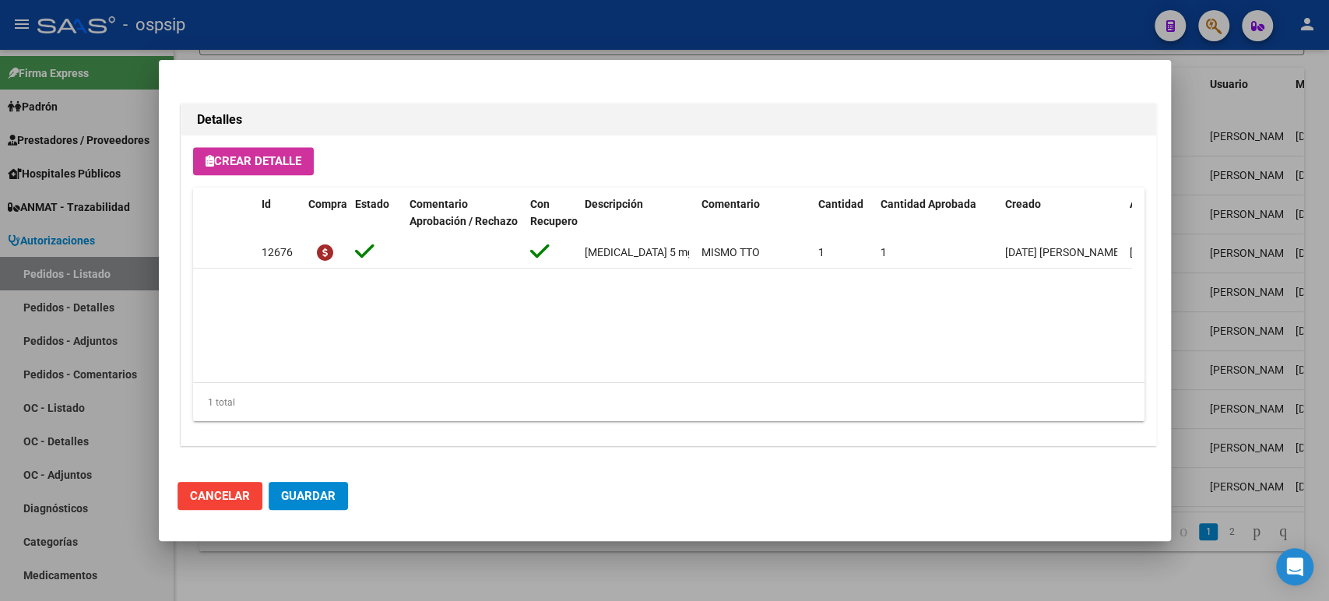
click at [339, 501] on button "Guardar" at bounding box center [308, 496] width 79 height 28
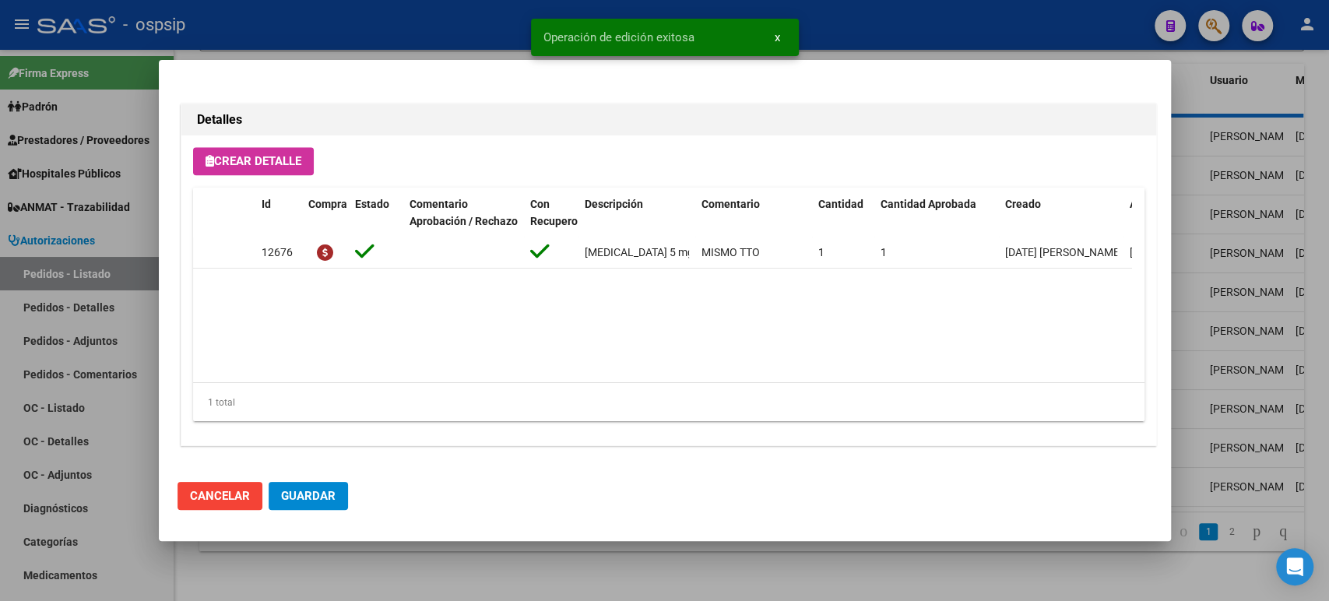
click at [1272, 216] on div at bounding box center [664, 300] width 1329 height 601
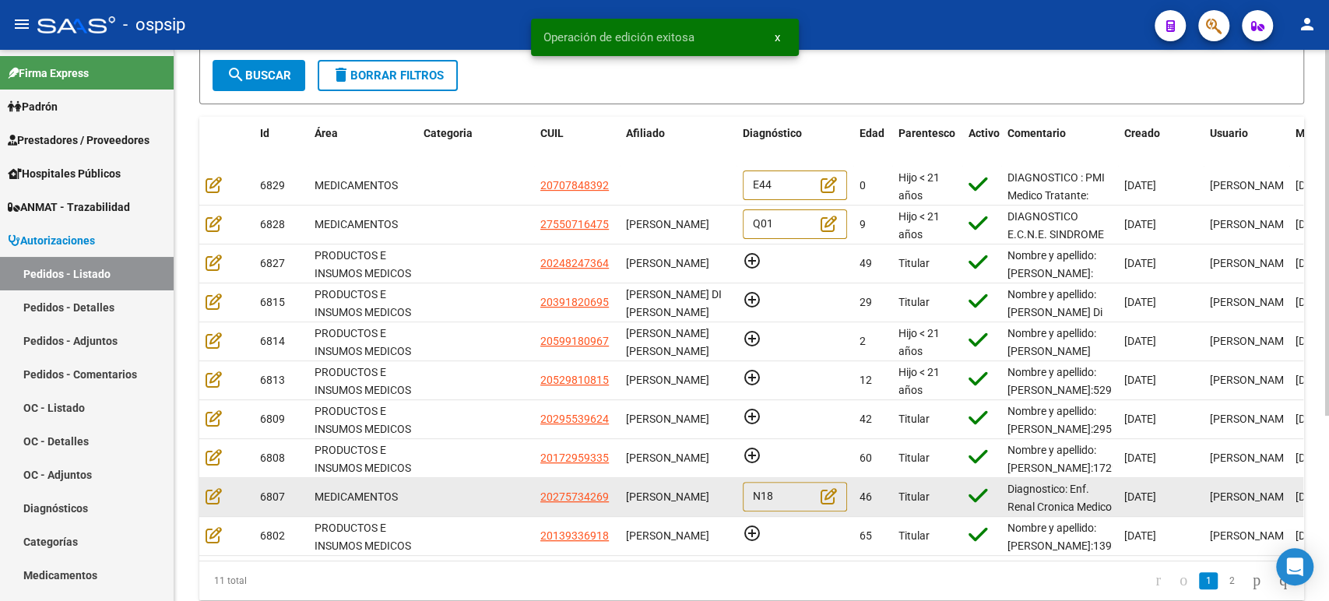
scroll to position [192, 0]
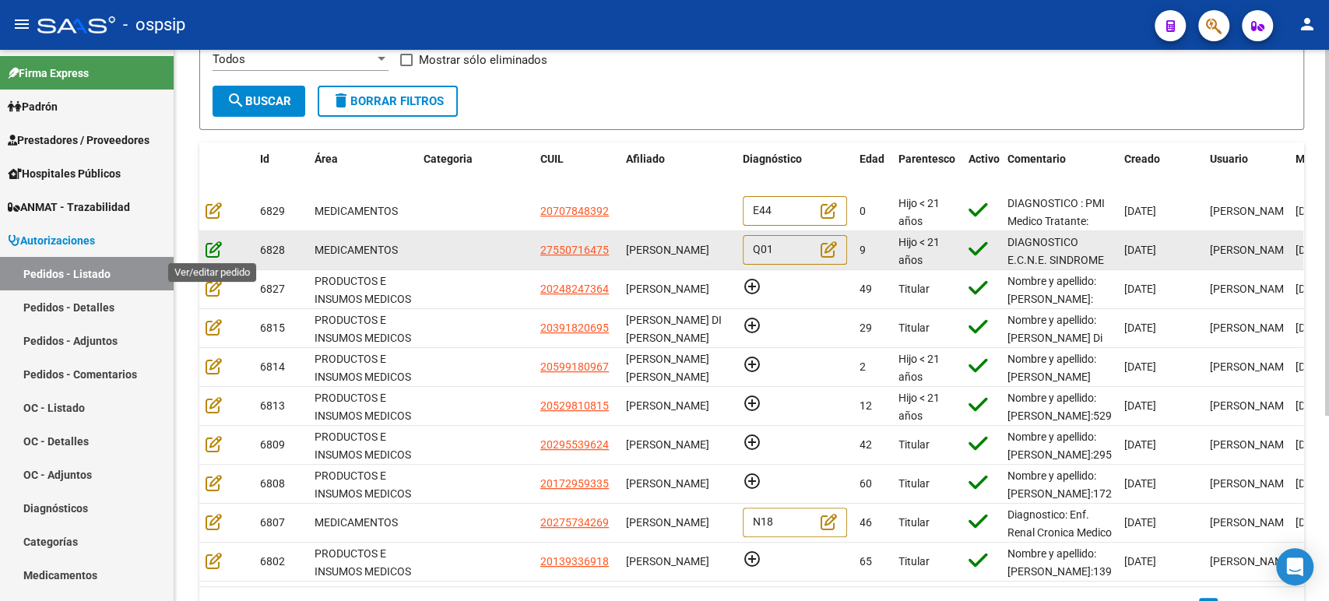
click at [218, 251] on icon at bounding box center [214, 249] width 16 height 17
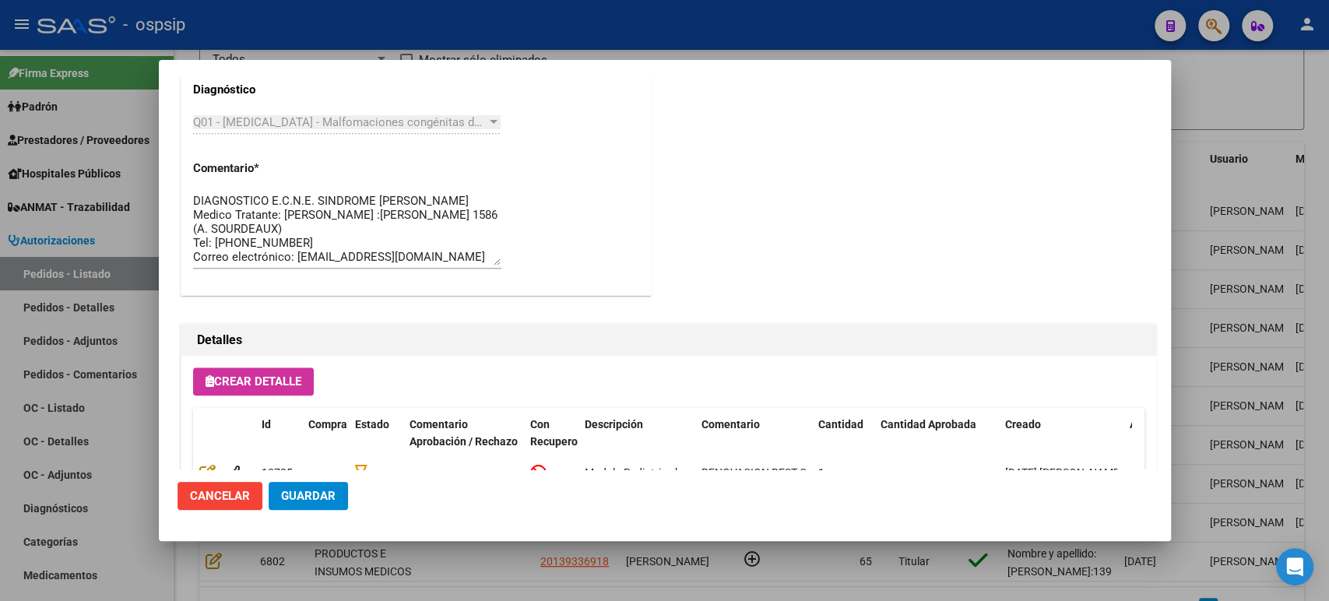
scroll to position [1085, 0]
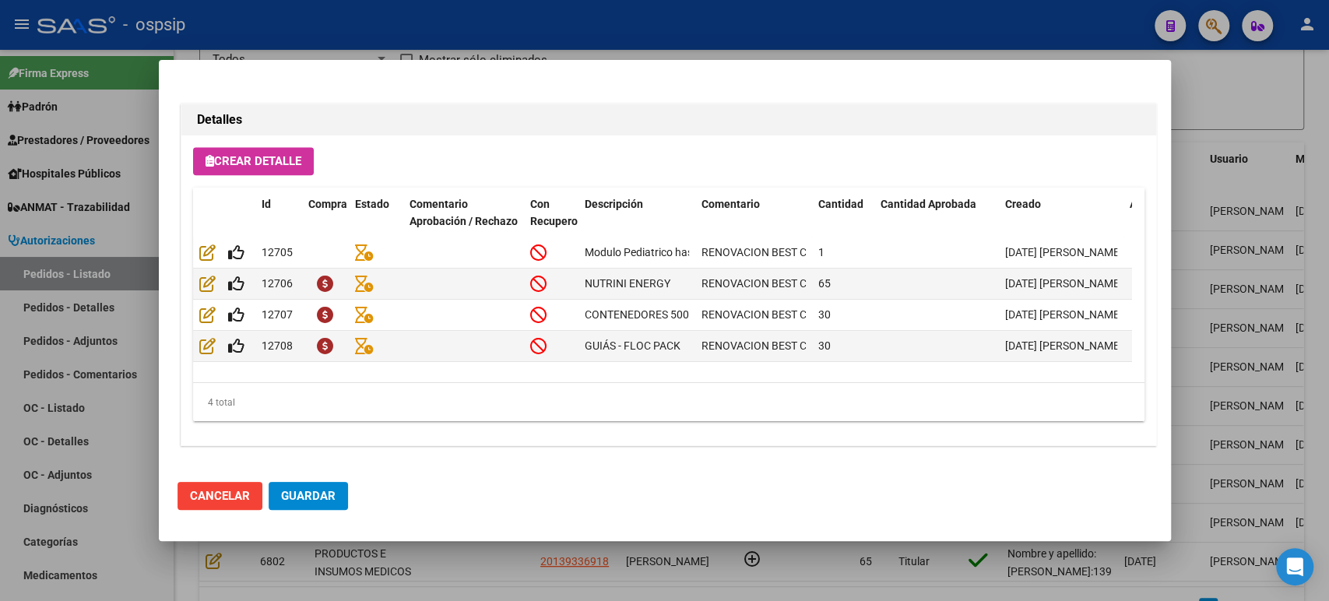
click at [1250, 253] on div at bounding box center [664, 300] width 1329 height 601
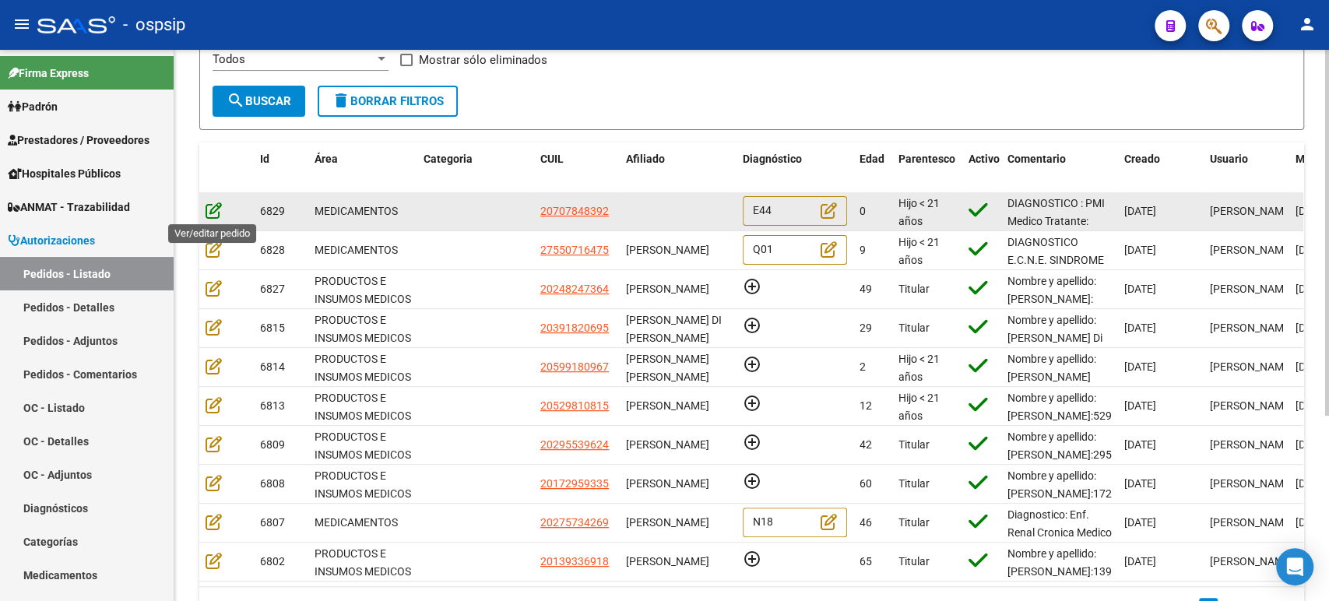
click at [214, 209] on icon at bounding box center [214, 210] width 16 height 17
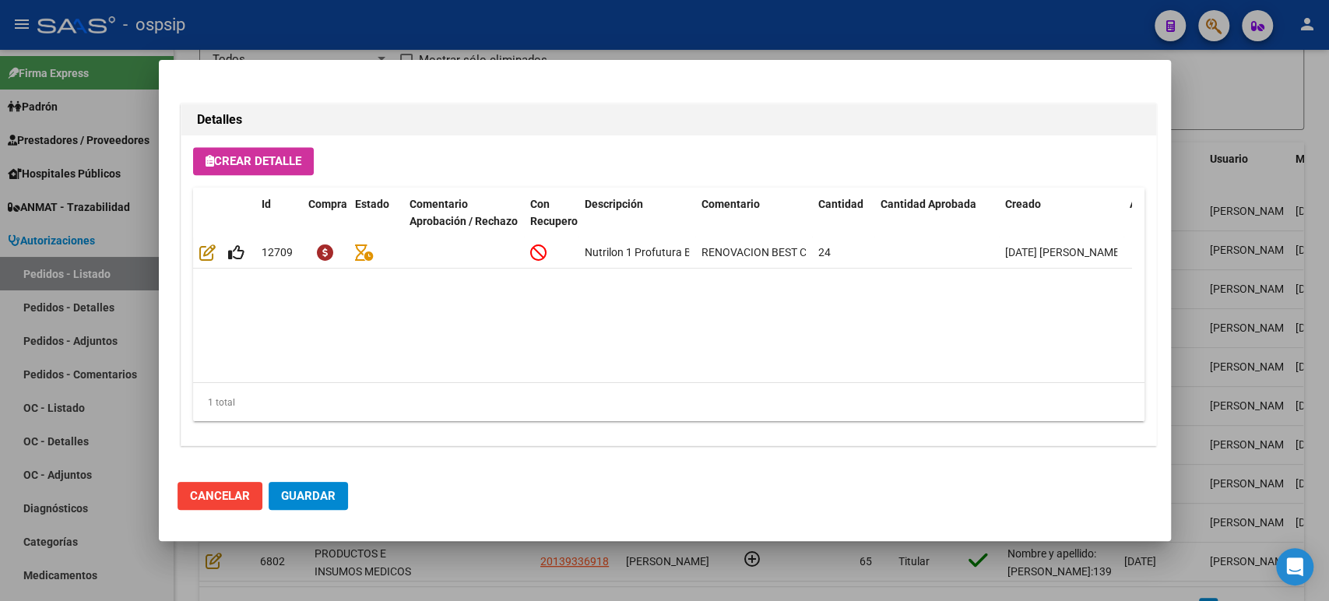
click at [1261, 206] on div at bounding box center [664, 300] width 1329 height 601
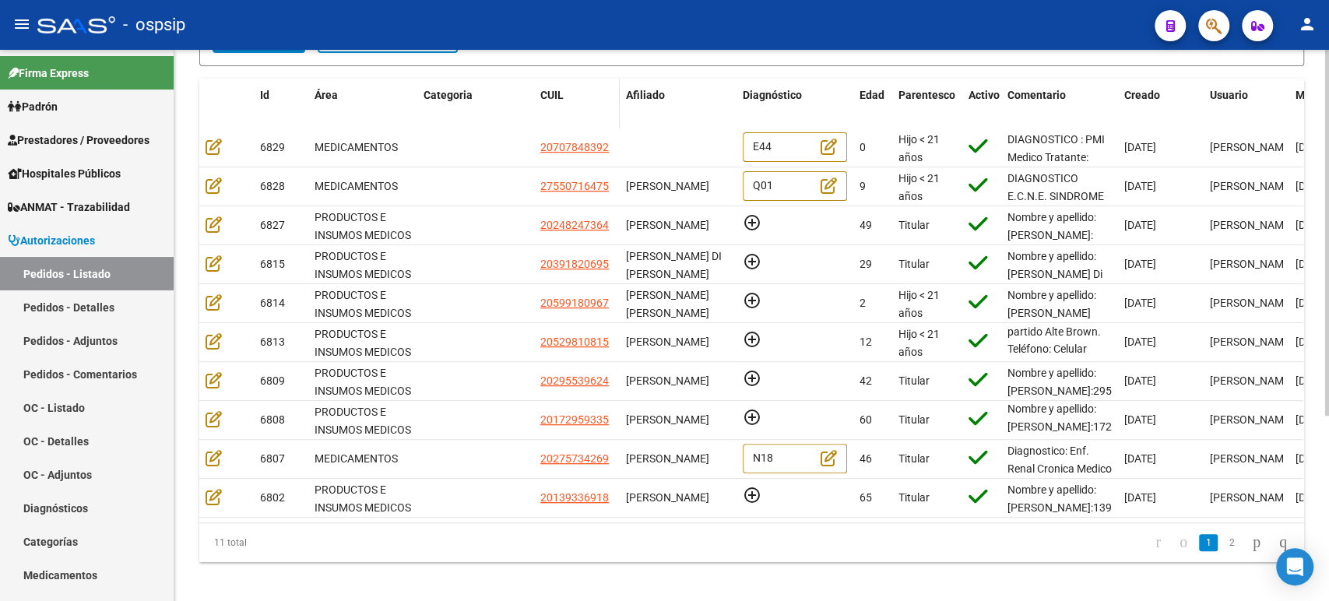
scroll to position [278, 0]
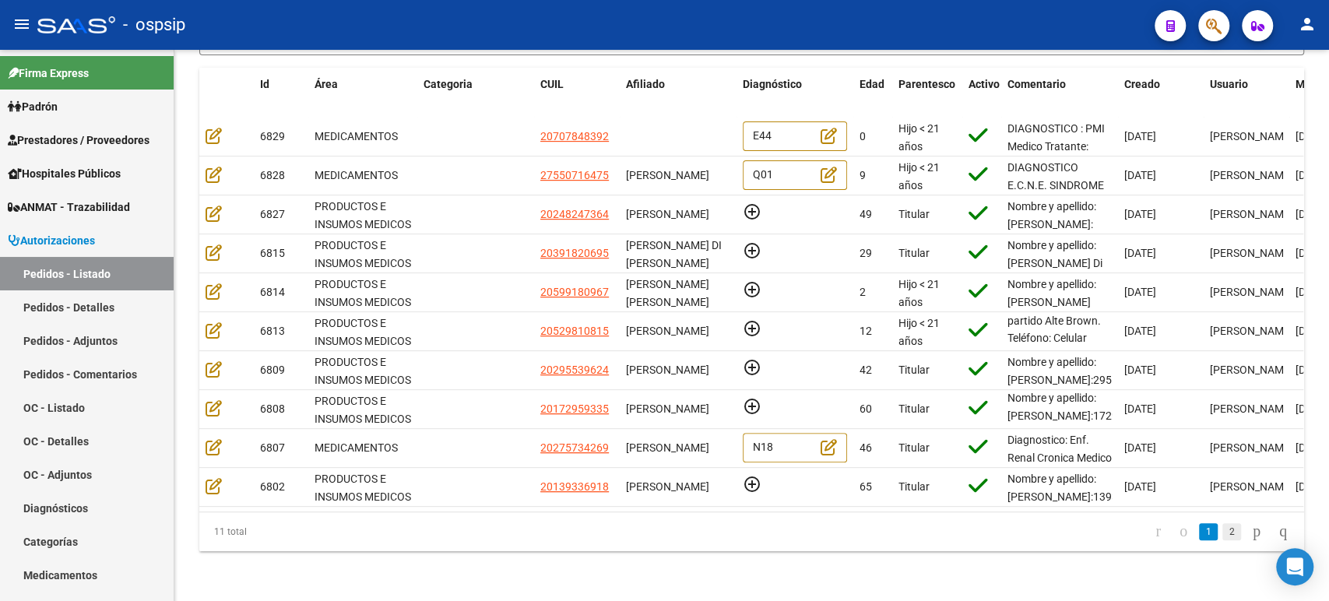
click at [1222, 531] on link "2" at bounding box center [1231, 531] width 19 height 17
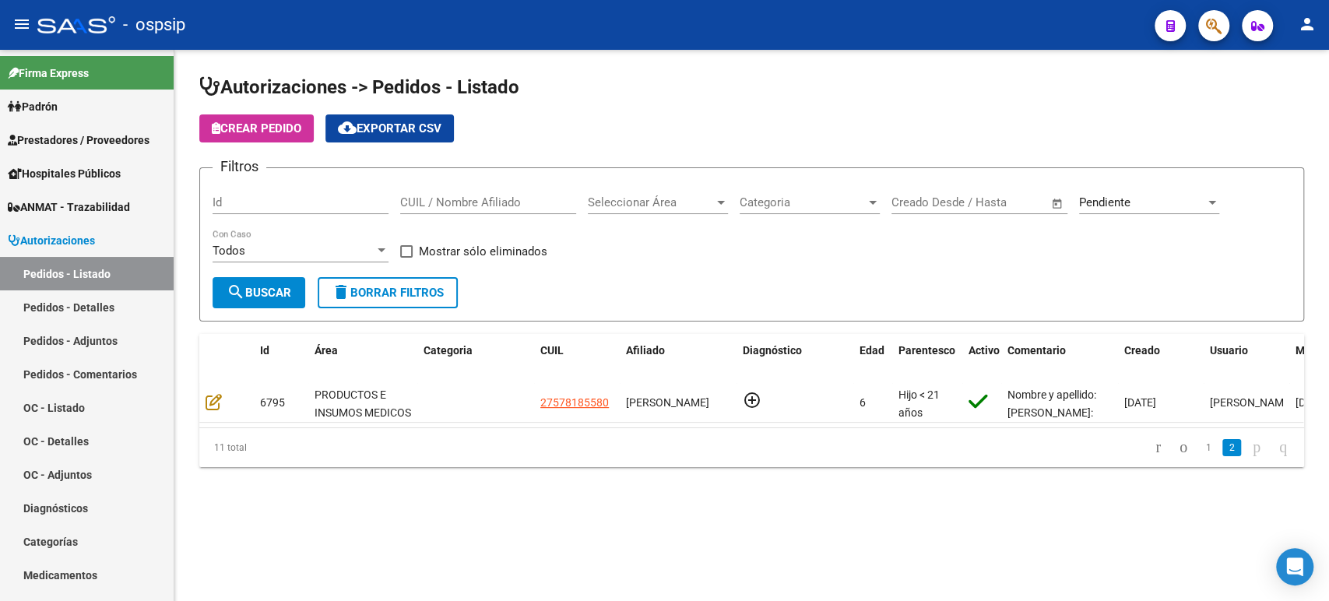
scroll to position [0, 0]
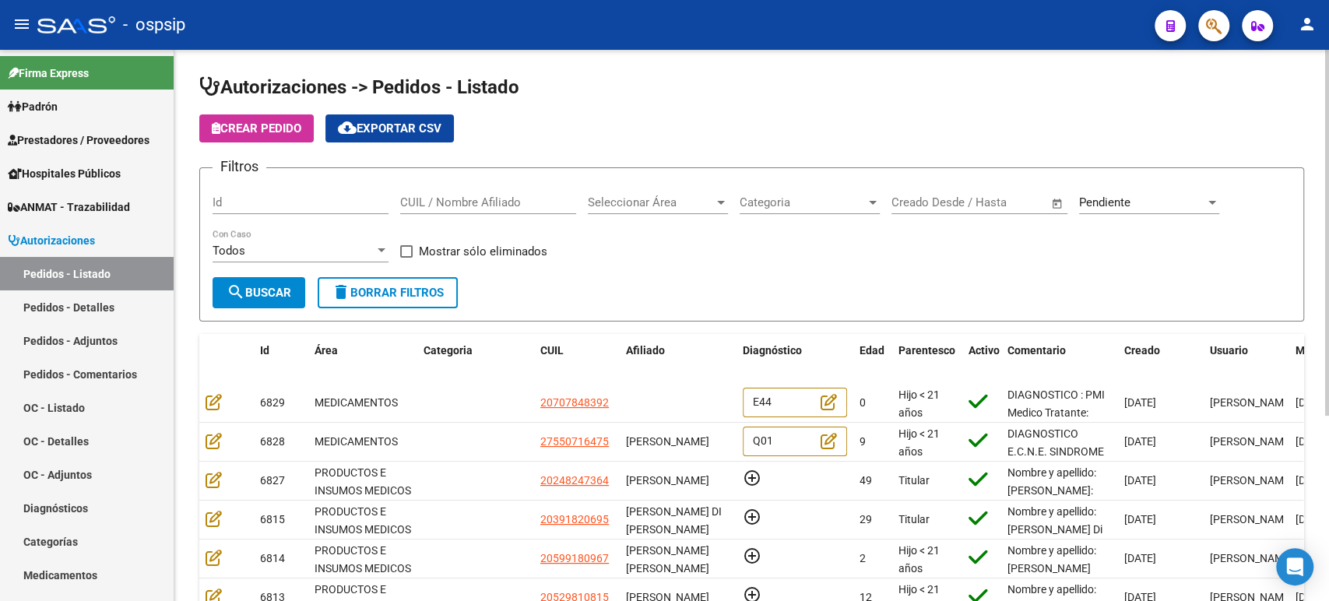
click at [487, 217] on div "CUIL / Nombre Afiliado" at bounding box center [488, 205] width 176 height 48
click at [480, 209] on input "CUIL / Nombre Afiliado" at bounding box center [488, 202] width 176 height 14
paste input "https://ospsip.saas.com.ar/autorizaciones/pedido"
drag, startPoint x: 523, startPoint y: 198, endPoint x: 396, endPoint y: 197, distance: 126.9
click at [396, 197] on div "Filtros Id https://ospsip.saas.com.ar/autorizaciones/pedido CUIL / Nombre Afili…" at bounding box center [752, 229] width 1078 height 97
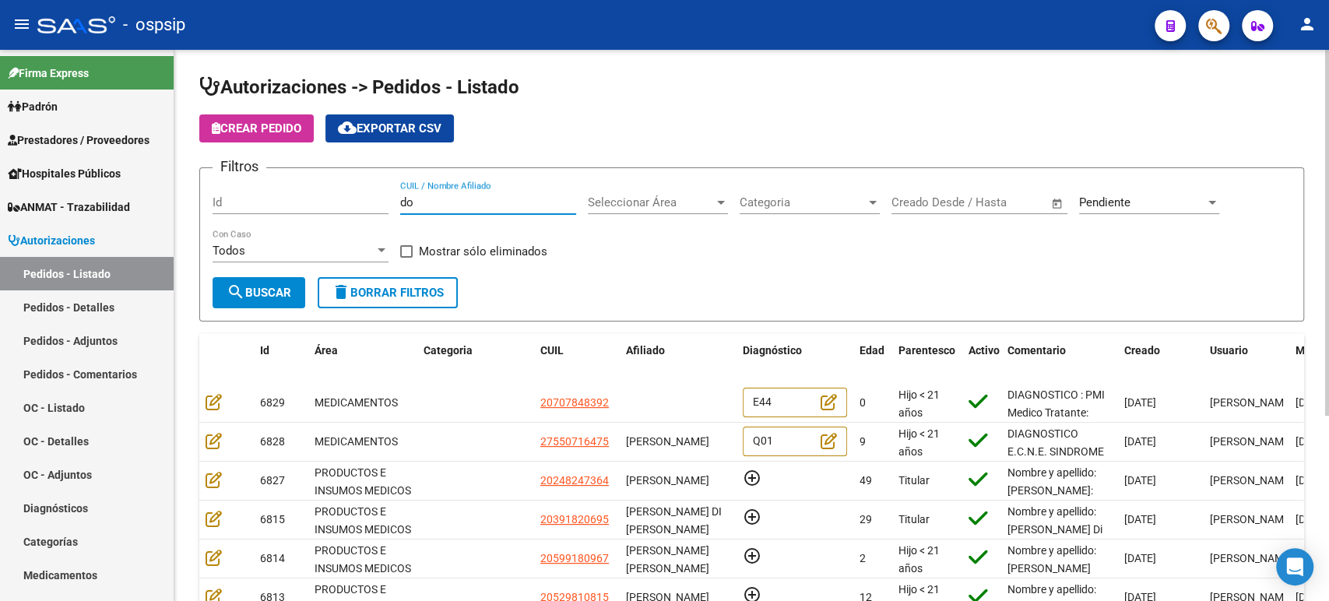
type input "o"
paste input "NANCY ESTHER FARFAN RODRIGUEZ"
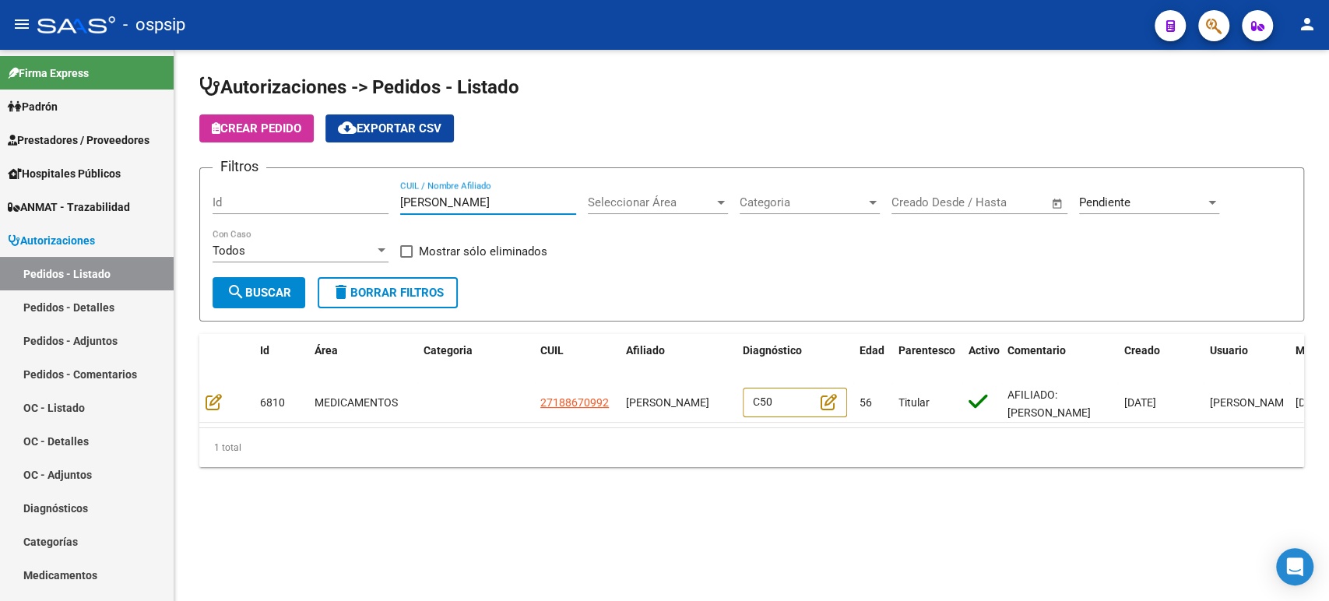
type input "NANCY ESTHER FARFAN RODRIGUEZ"
click at [1123, 202] on span "Pendiente" at bounding box center [1104, 202] width 51 height 14
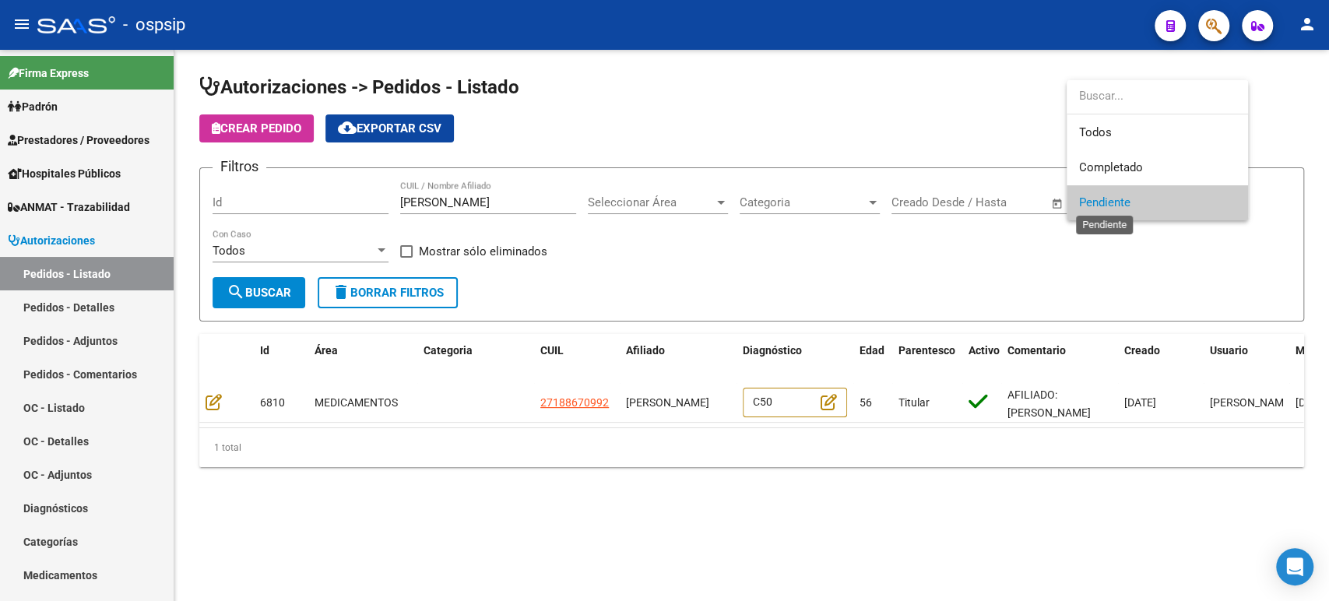
scroll to position [0, 0]
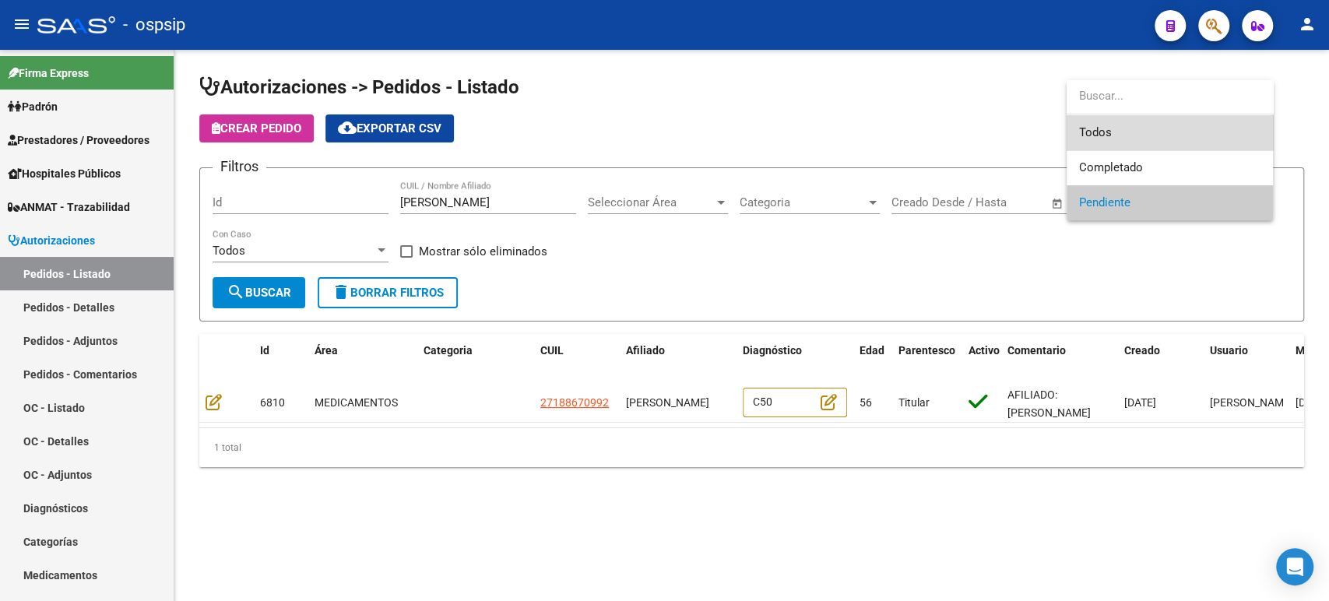
click at [1109, 133] on span "Todos" at bounding box center [1169, 132] width 181 height 35
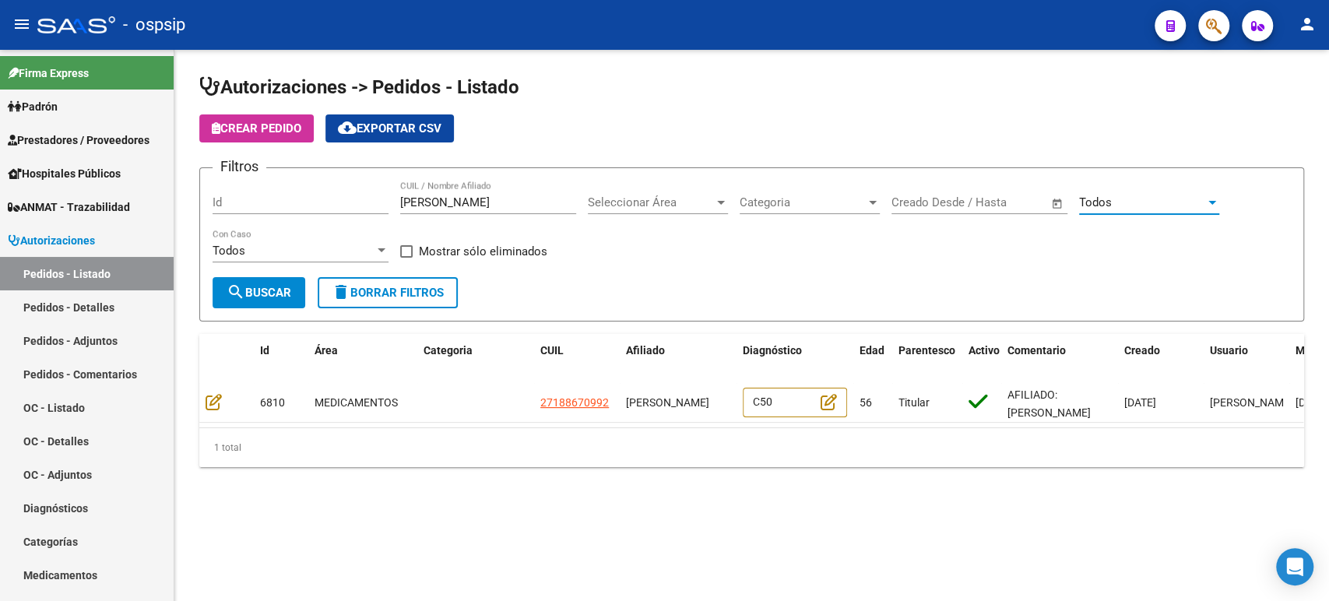
click at [270, 283] on button "search Buscar" at bounding box center [259, 292] width 93 height 31
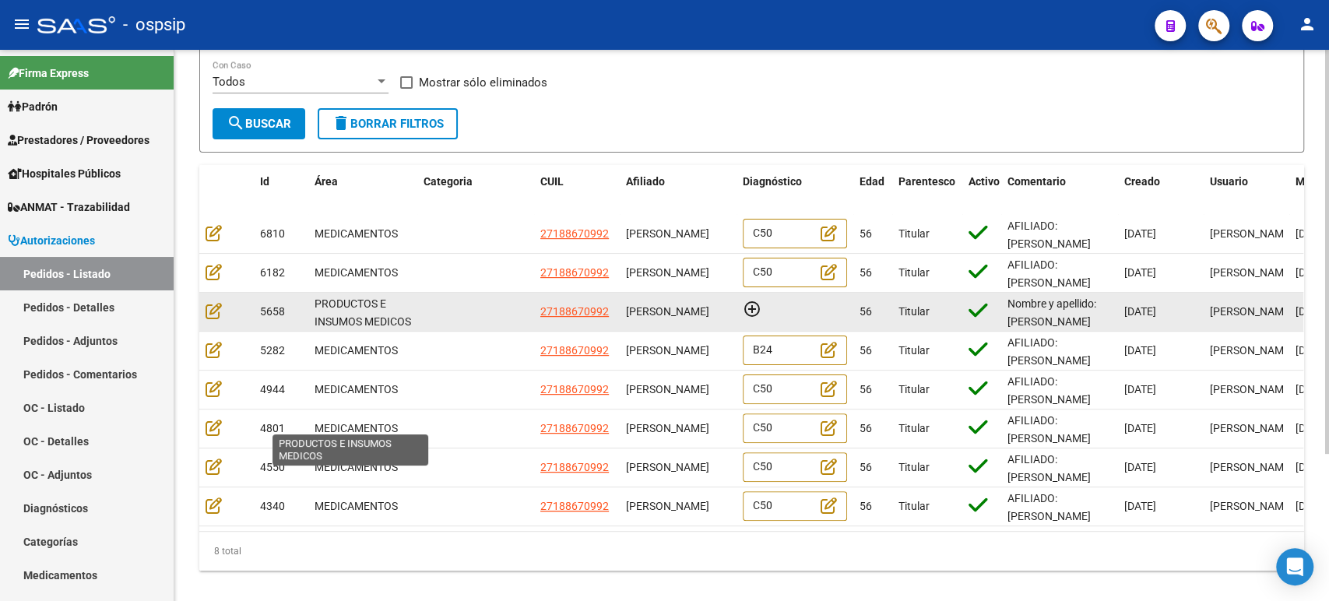
scroll to position [173, 0]
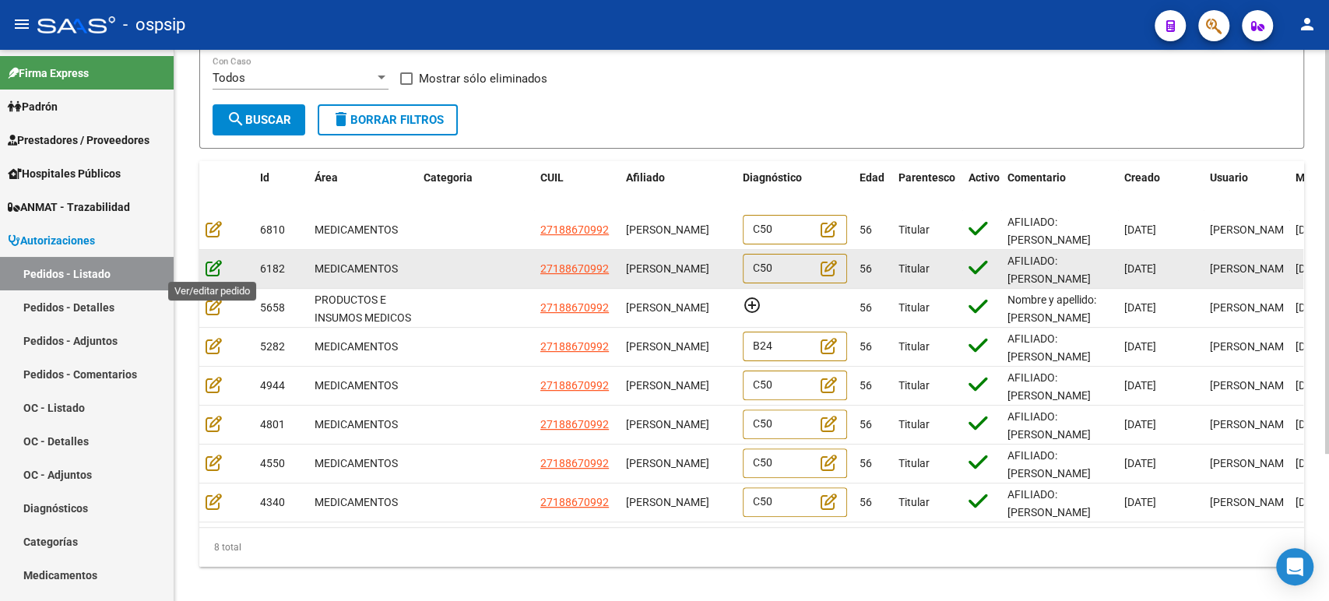
click at [212, 266] on icon at bounding box center [214, 267] width 16 height 17
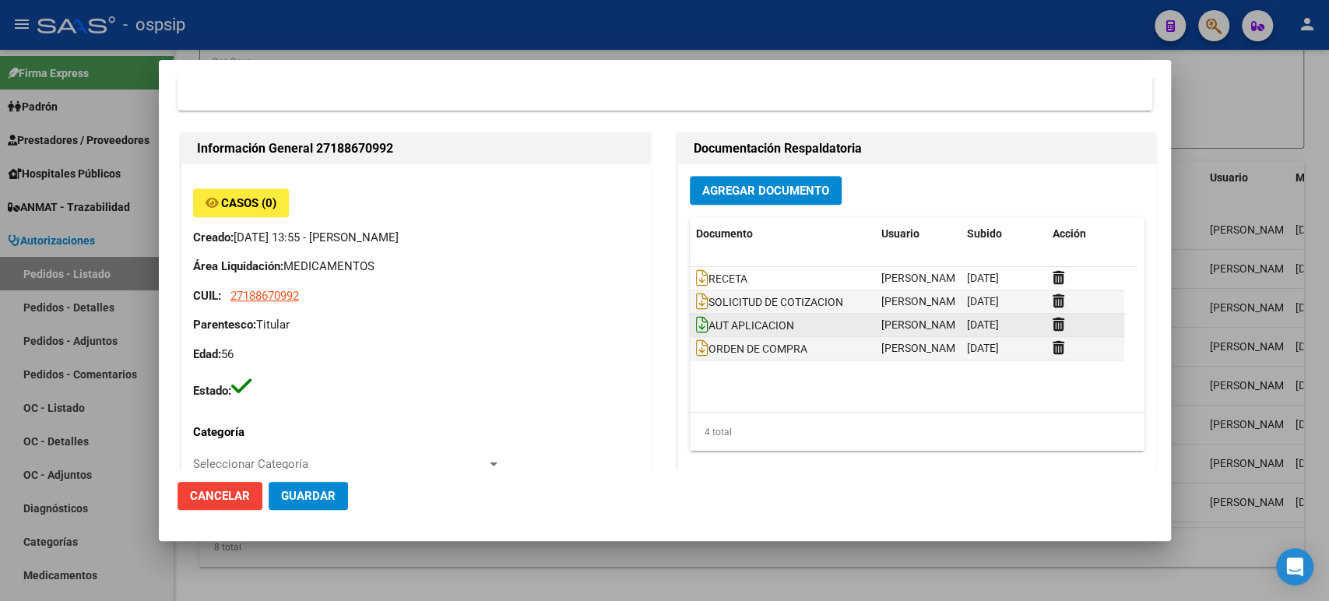
scroll to position [514, 0]
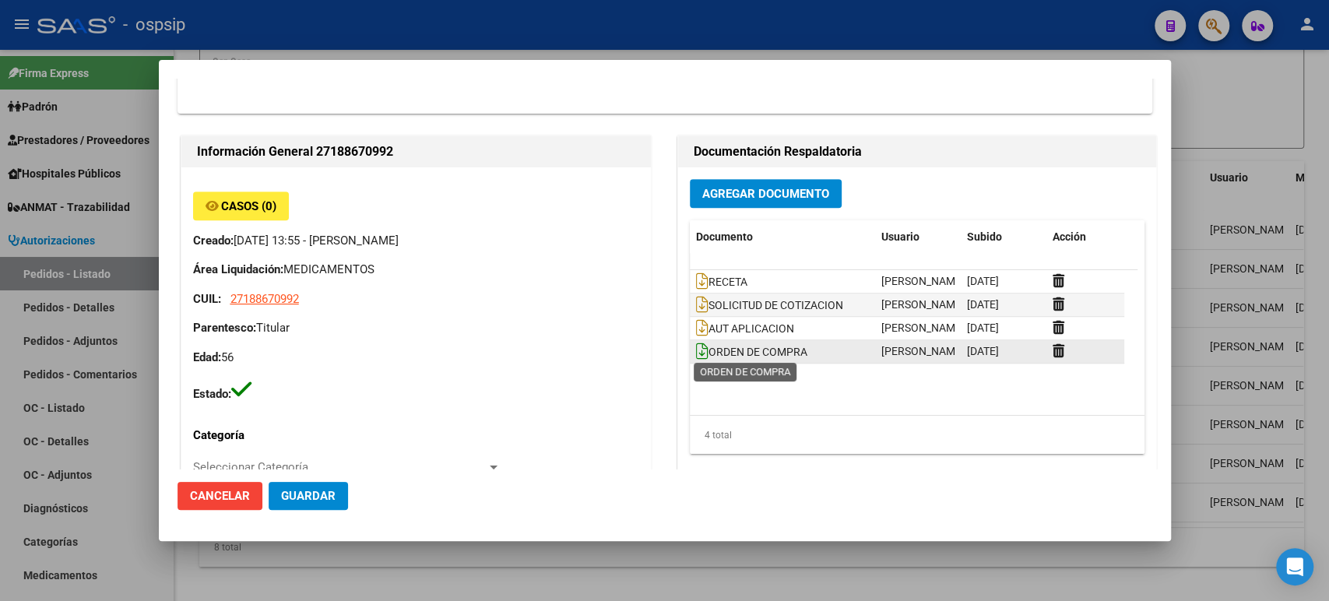
click at [696, 353] on icon at bounding box center [702, 351] width 12 height 17
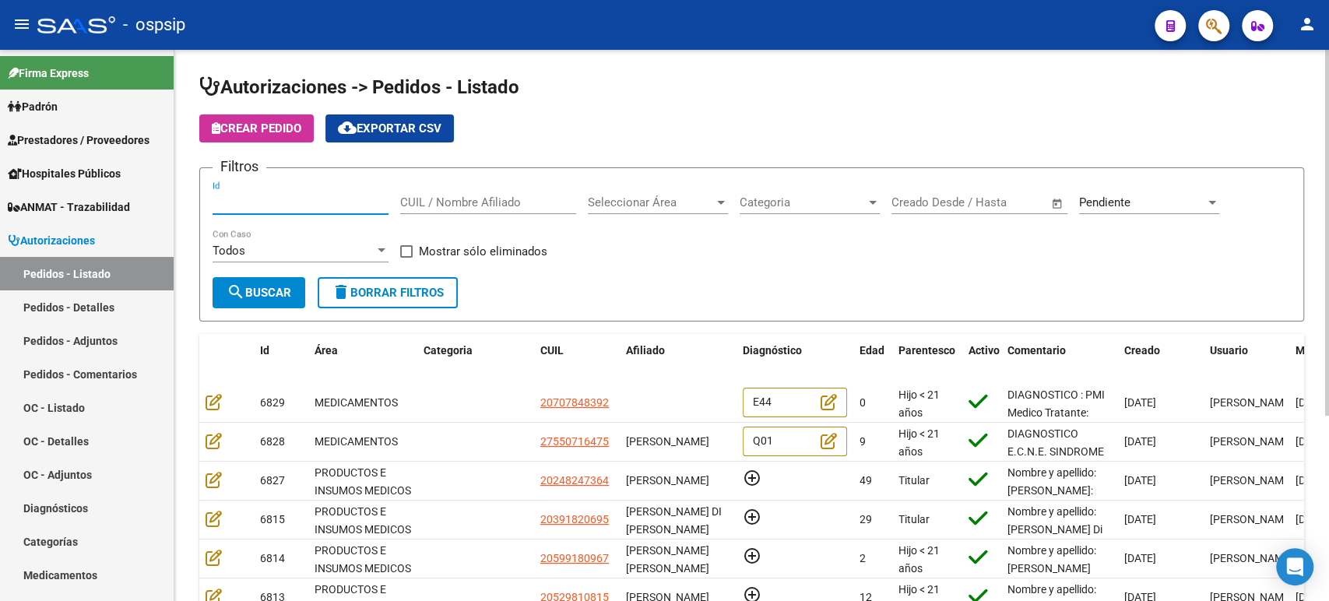
click at [365, 203] on input "Id" at bounding box center [301, 202] width 176 height 14
click at [463, 204] on input "CUIL / Nombre Afiliado" at bounding box center [488, 202] width 176 height 14
paste input "[PERSON_NAME]"
type input "[PERSON_NAME]"
click at [289, 306] on button "search Buscar" at bounding box center [259, 292] width 93 height 31
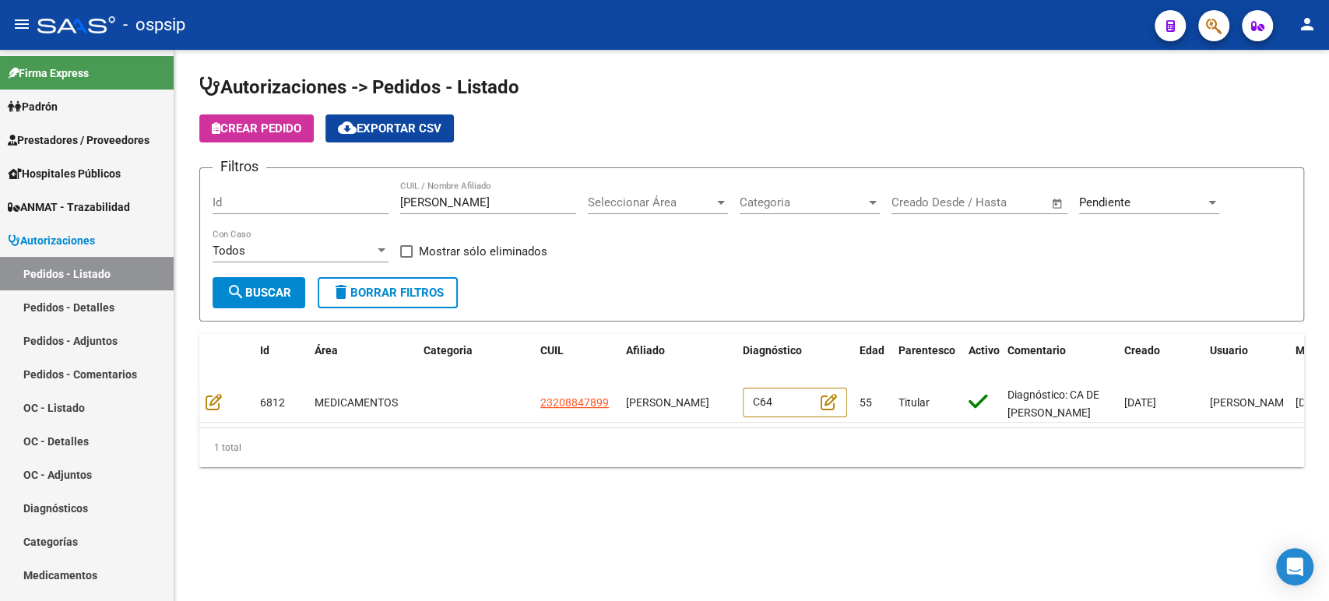
click at [1124, 206] on span "Pendiente" at bounding box center [1104, 202] width 51 height 14
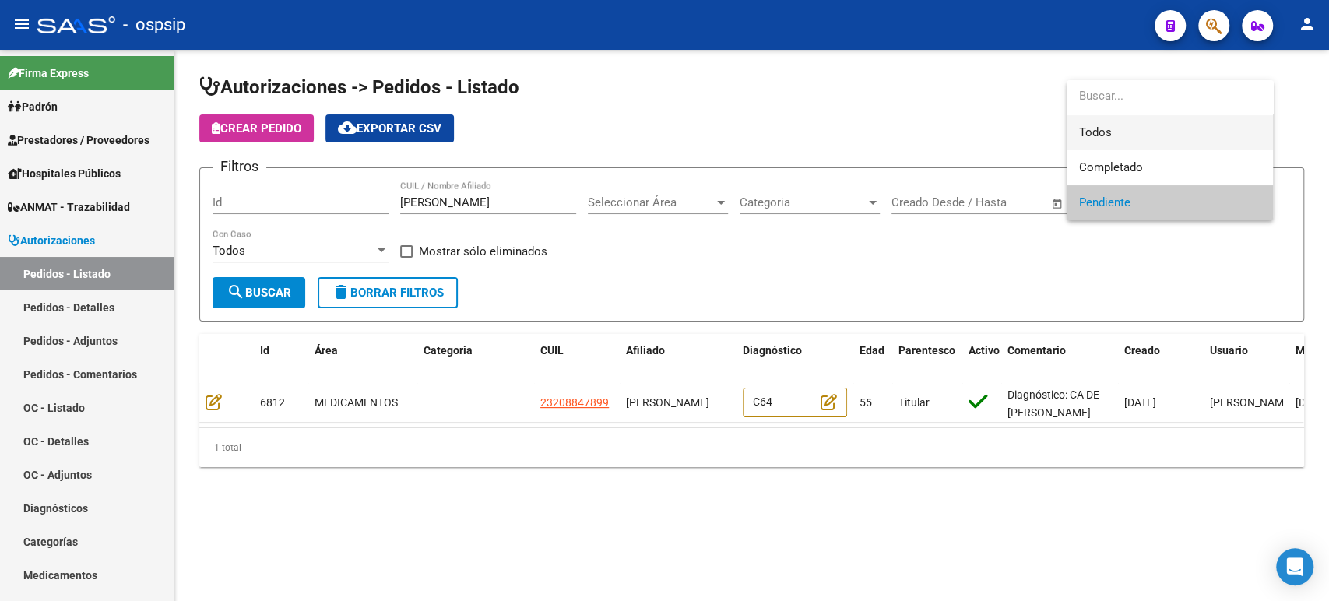
click at [1106, 142] on span "Todos" at bounding box center [1169, 132] width 181 height 35
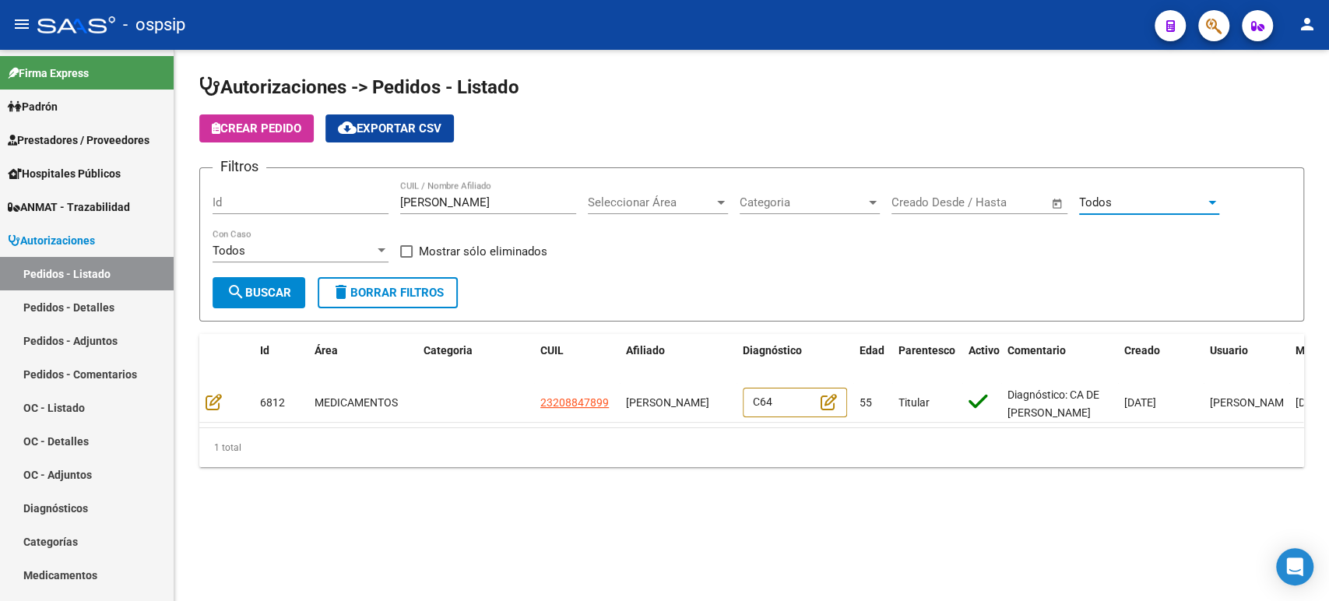
click at [264, 296] on span "search Buscar" at bounding box center [259, 293] width 65 height 14
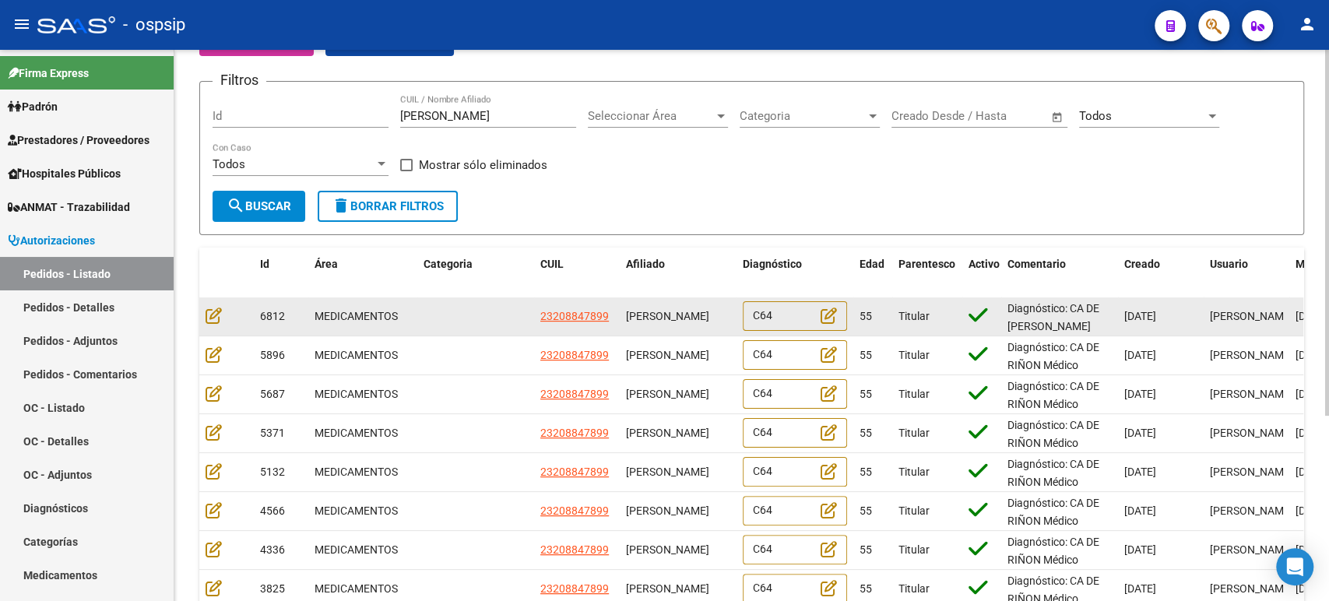
drag, startPoint x: 673, startPoint y: 329, endPoint x: 622, endPoint y: 307, distance: 55.1
click at [622, 307] on datatable-body-cell "[PERSON_NAME]" at bounding box center [678, 316] width 117 height 38
copy span "[PERSON_NAME]"
click at [214, 315] on icon at bounding box center [214, 315] width 16 height 17
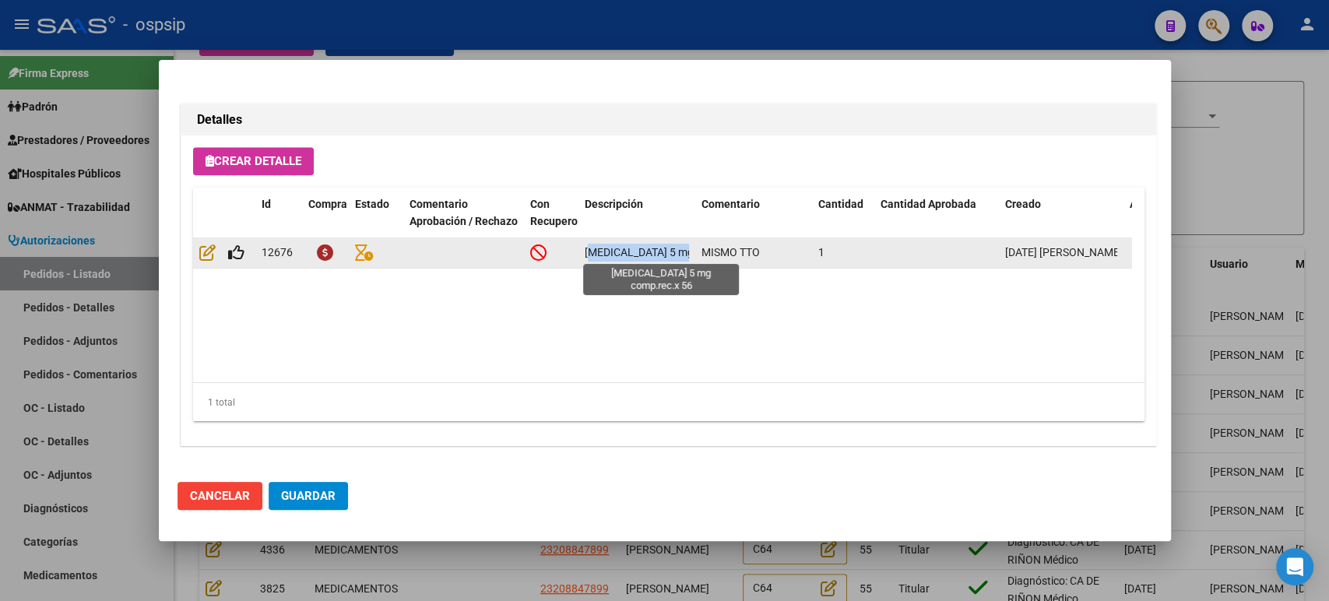
scroll to position [0, 37]
drag, startPoint x: 667, startPoint y: 248, endPoint x: 697, endPoint y: 248, distance: 29.6
click at [697, 248] on div "12676 [MEDICAL_DATA] 5 mg comp.rec.x 56 MISMO TTO 1 [DATE] [PERSON_NAME]" at bounding box center [775, 252] width 1164 height 31
copy span "[MEDICAL_DATA] 5 mg comp.rec.x 56"
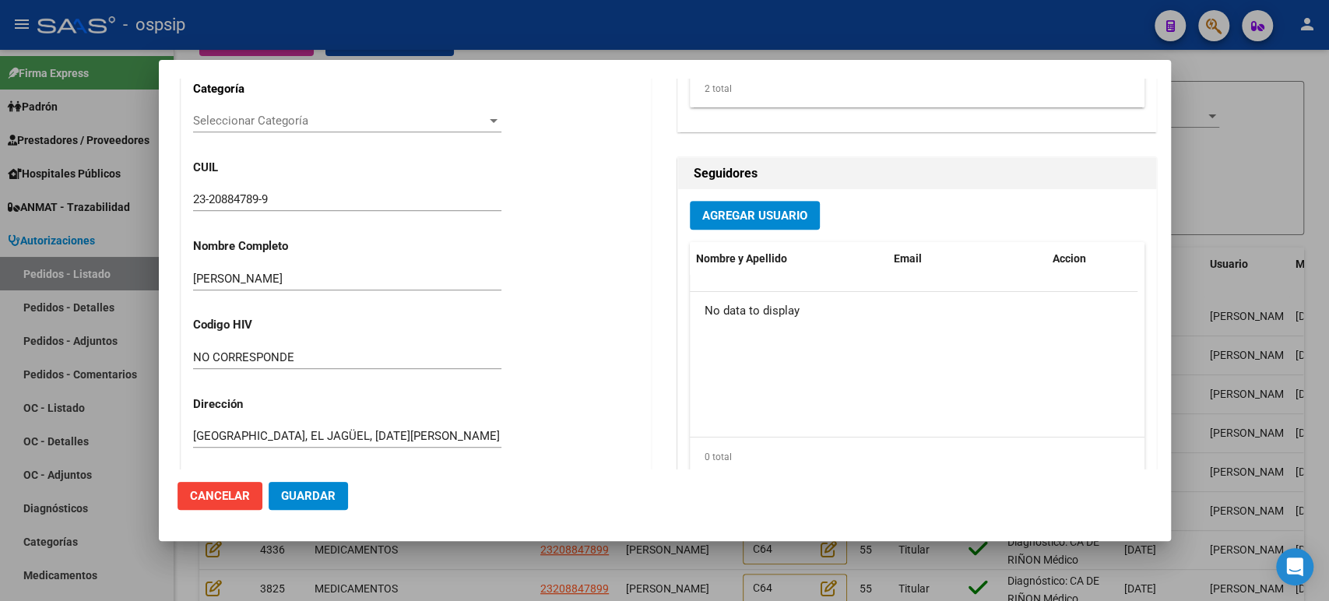
scroll to position [134, 0]
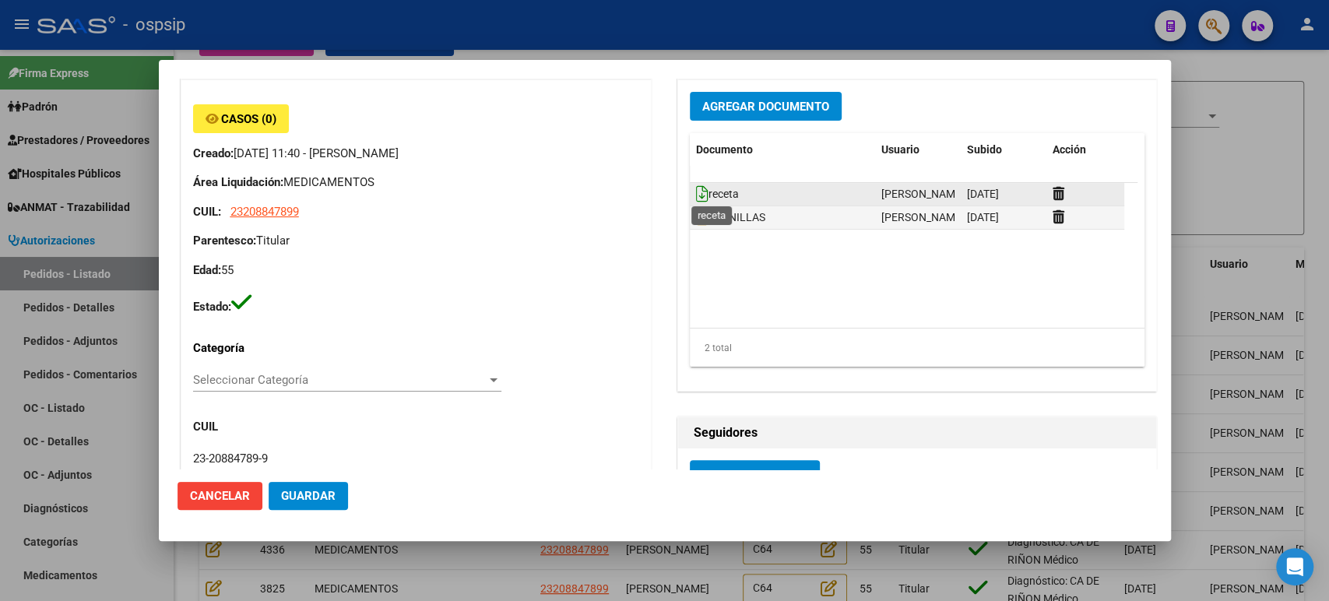
click at [697, 196] on icon at bounding box center [702, 193] width 12 height 17
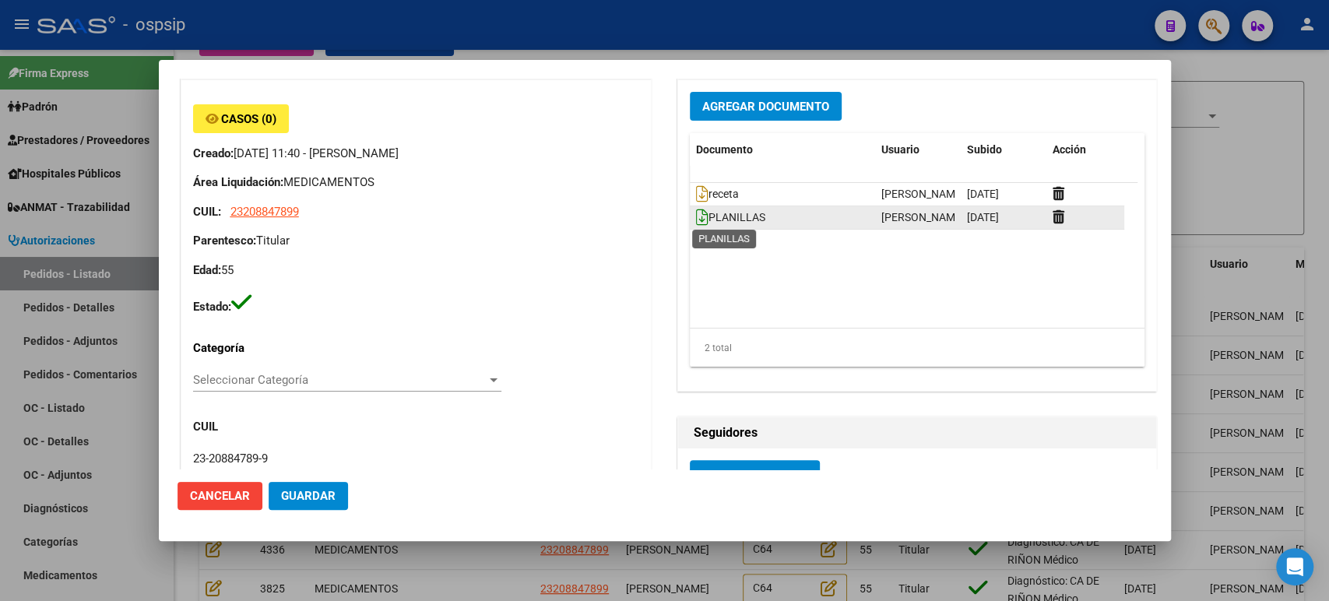
click at [696, 216] on icon at bounding box center [702, 217] width 12 height 17
click at [1239, 209] on div at bounding box center [664, 300] width 1329 height 601
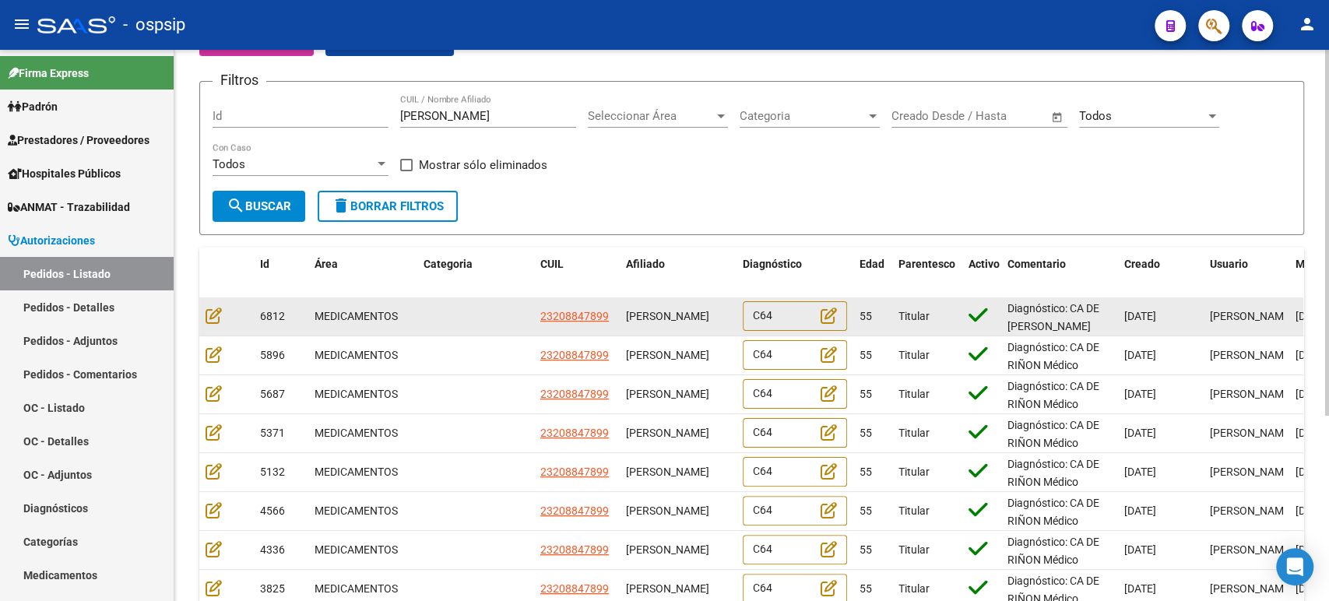
scroll to position [0, 0]
drag, startPoint x: 677, startPoint y: 325, endPoint x: 625, endPoint y: 310, distance: 53.5
click at [626, 310] on div "[PERSON_NAME]" at bounding box center [678, 317] width 104 height 18
copy span "[PERSON_NAME]"
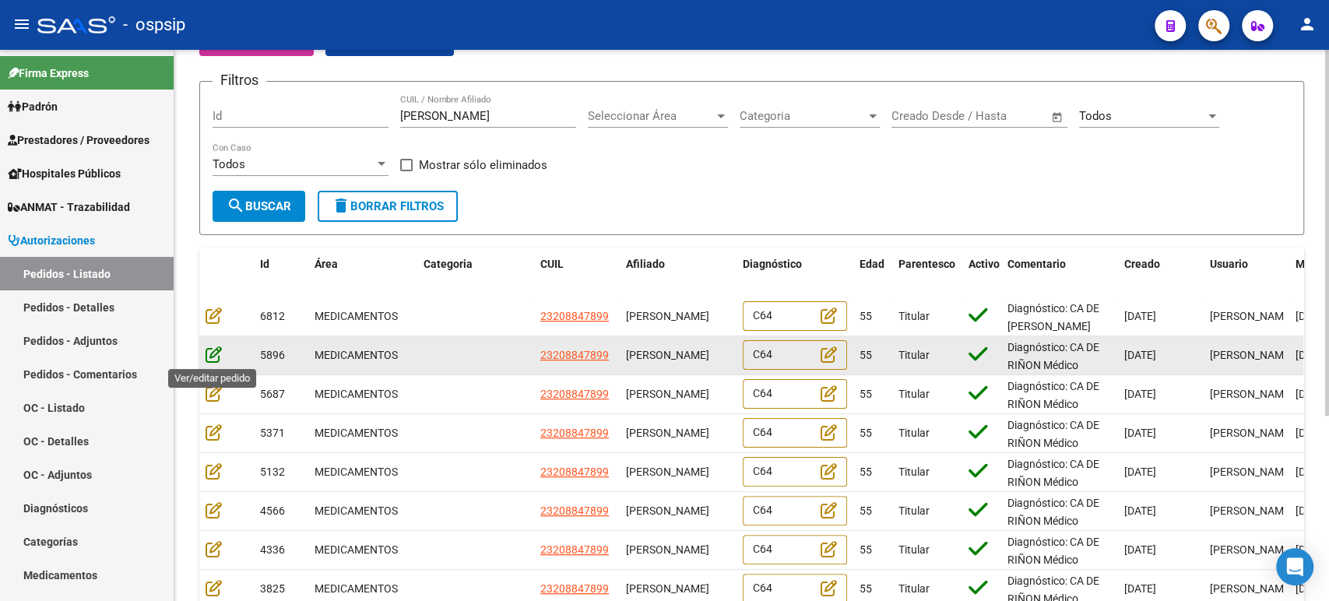
click at [215, 353] on icon at bounding box center [214, 354] width 16 height 17
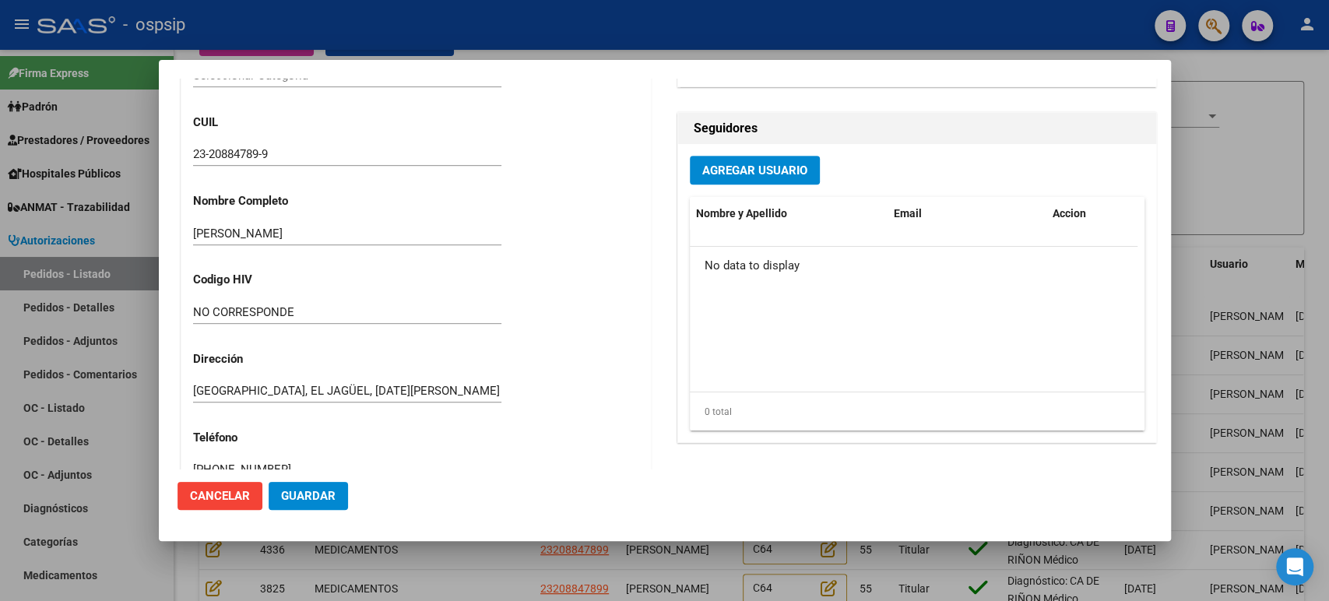
scroll to position [259, 0]
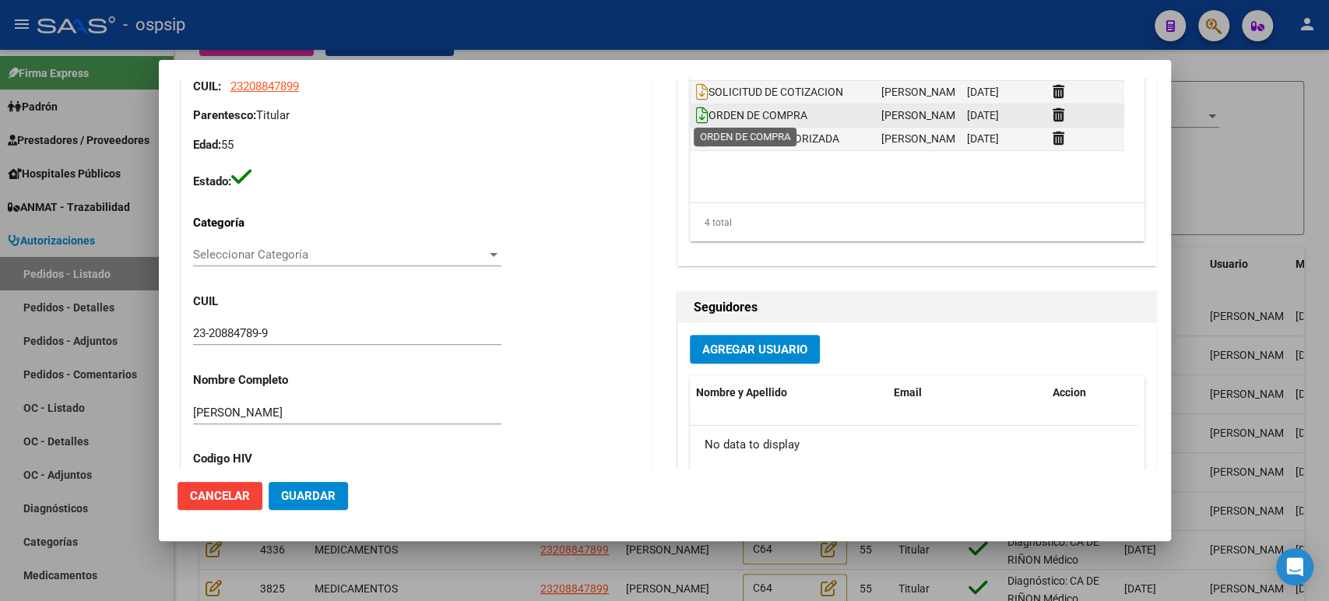
click at [698, 114] on icon at bounding box center [702, 115] width 12 height 17
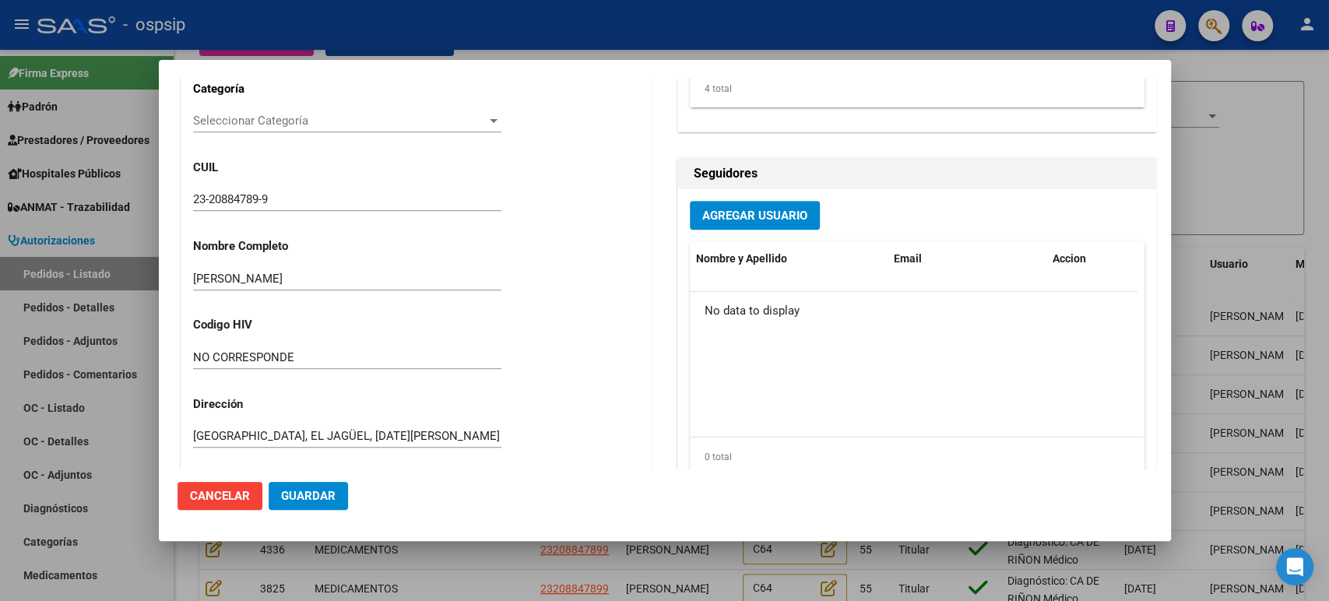
scroll to position [0, 0]
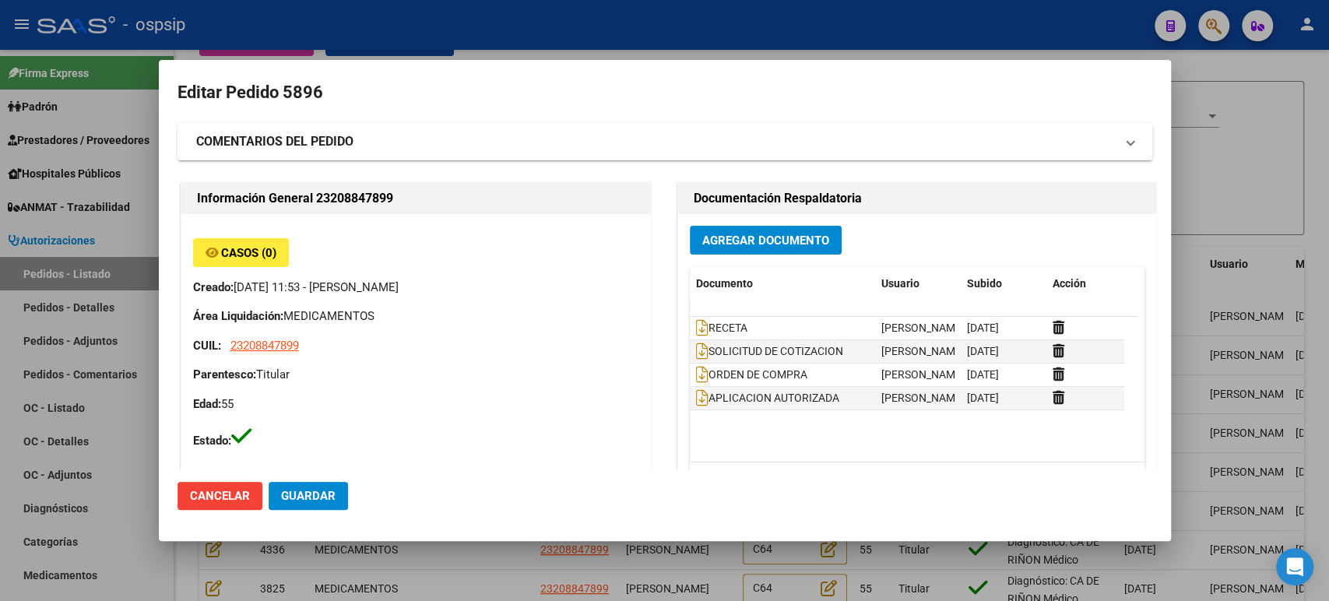
click at [1243, 234] on div at bounding box center [664, 300] width 1329 height 601
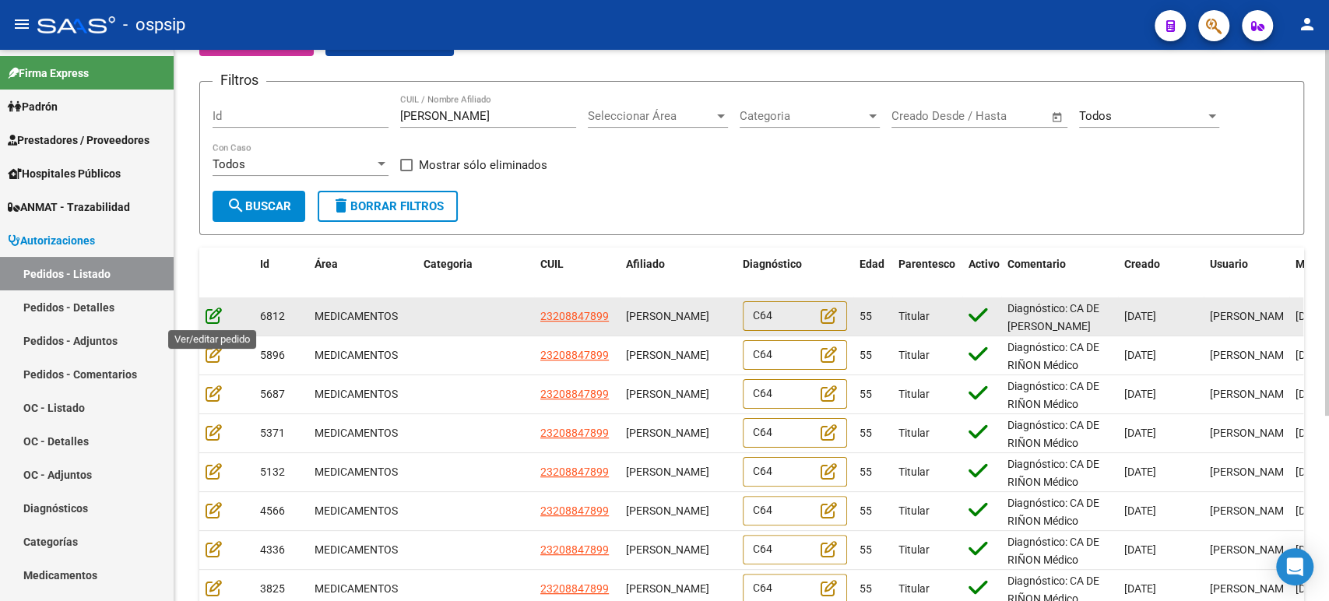
click at [209, 315] on icon at bounding box center [214, 315] width 16 height 17
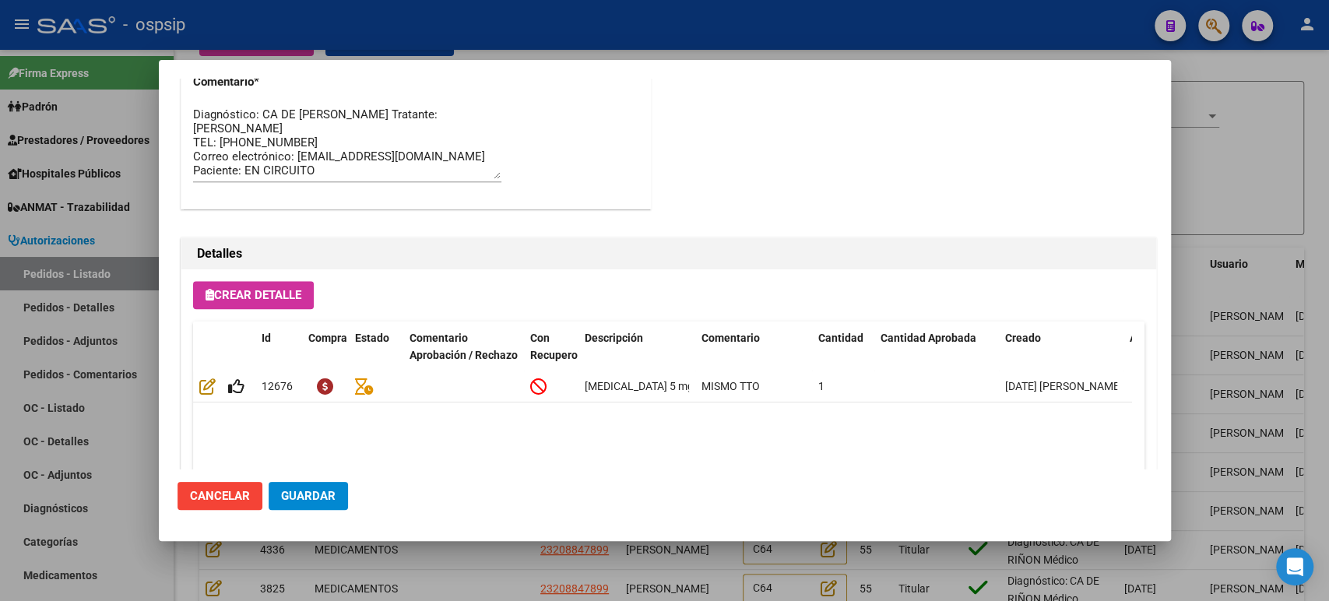
scroll to position [1085, 0]
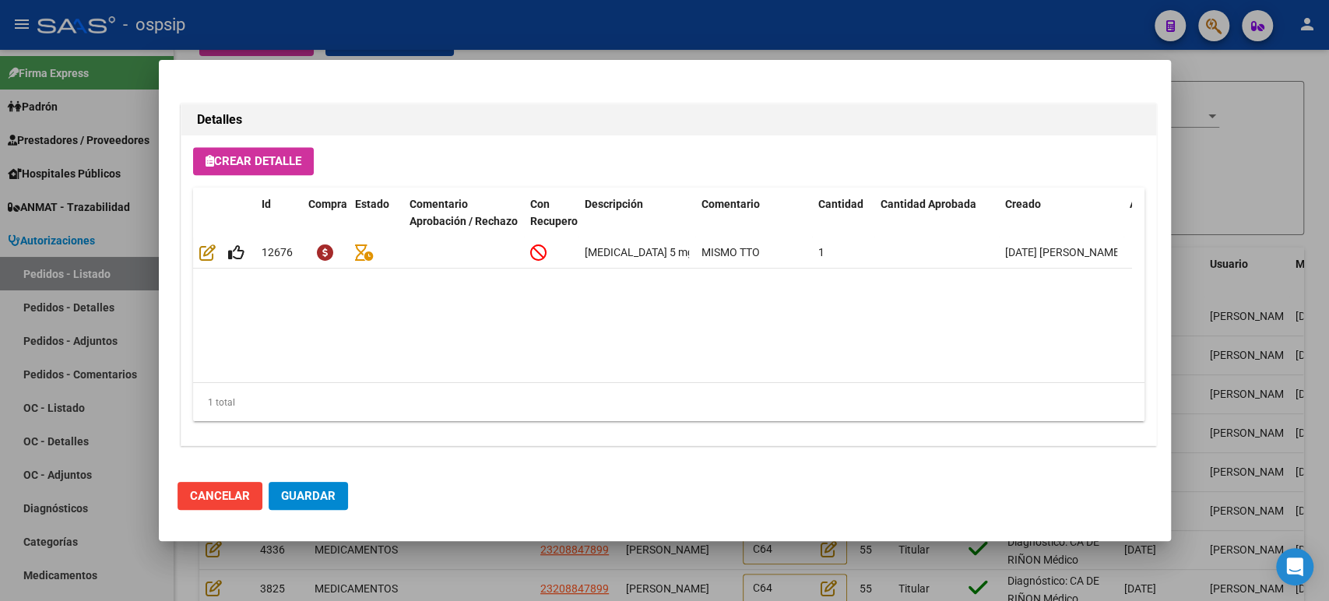
click at [1244, 241] on div at bounding box center [664, 300] width 1329 height 601
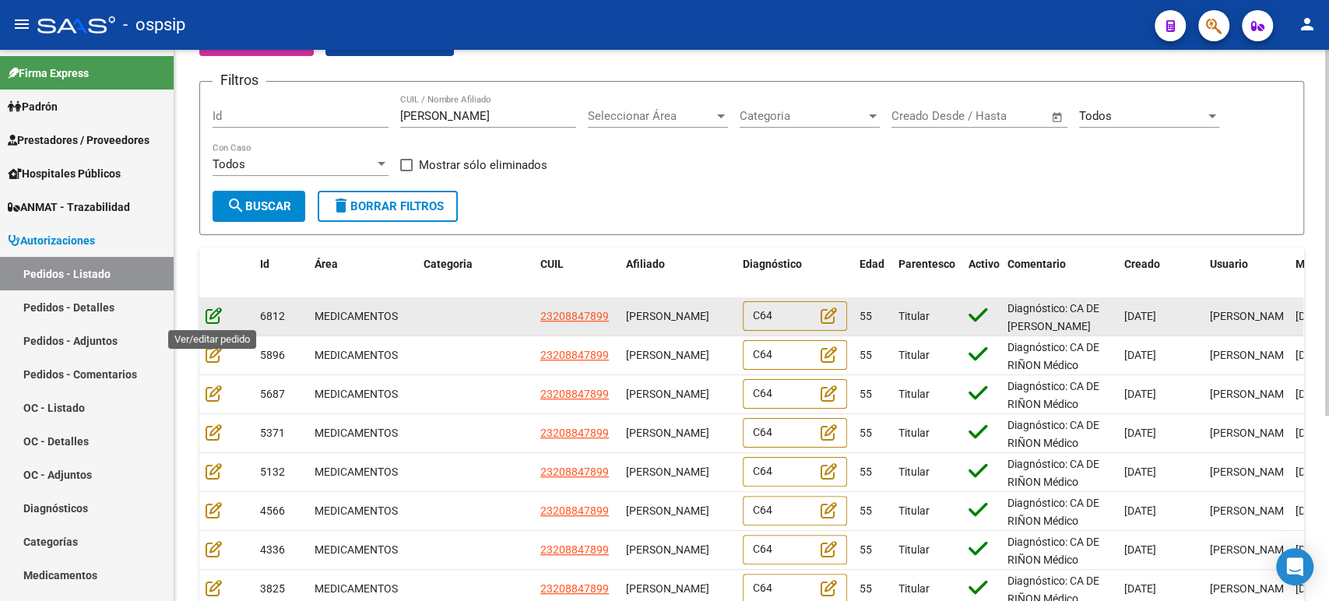
click at [212, 317] on icon at bounding box center [214, 315] width 16 height 17
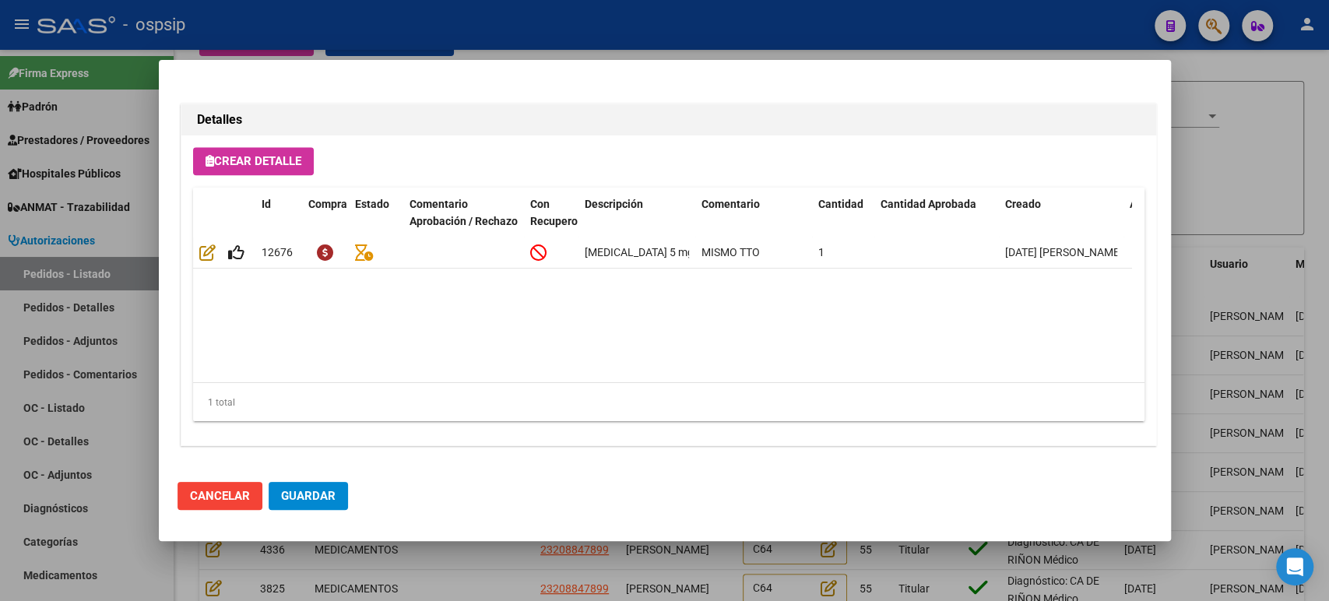
click at [1219, 246] on div at bounding box center [664, 300] width 1329 height 601
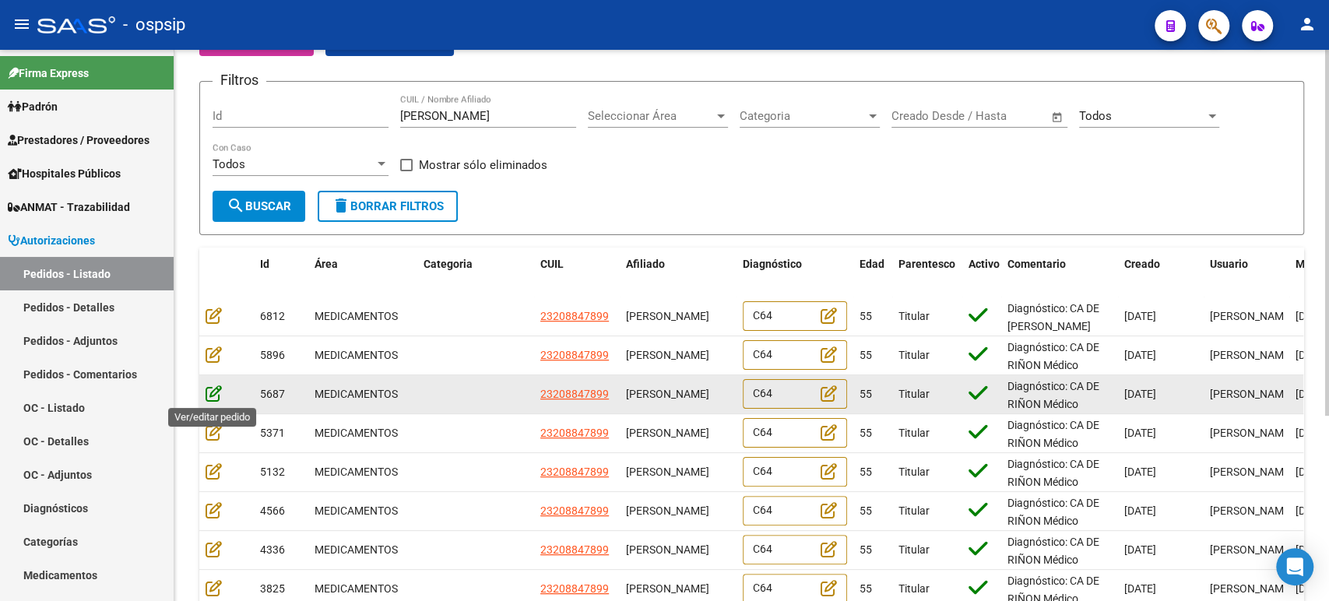
click at [215, 395] on icon at bounding box center [214, 393] width 16 height 17
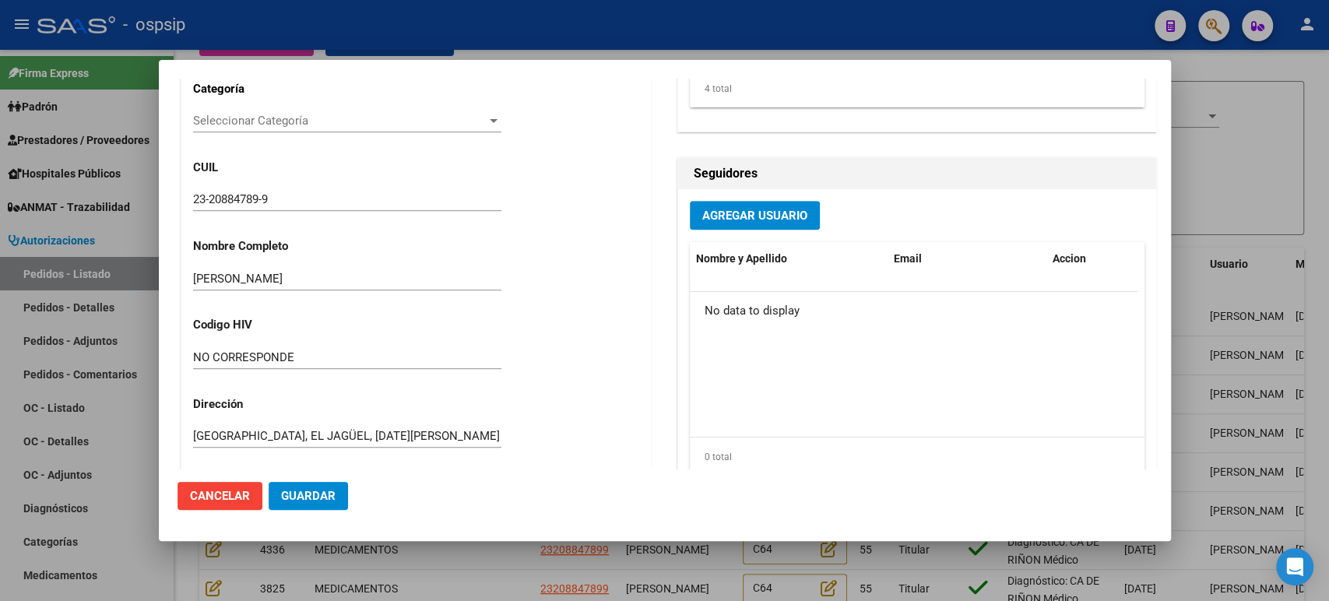
scroll to position [134, 0]
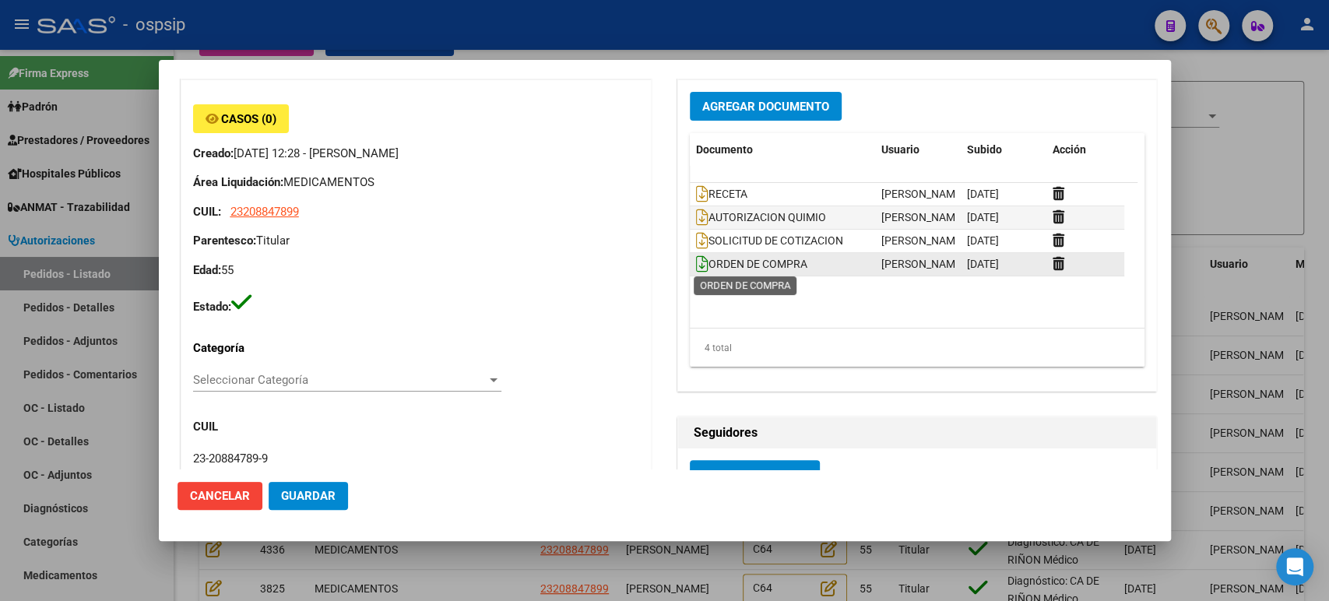
click at [696, 260] on icon at bounding box center [702, 263] width 12 height 17
